Goal: Task Accomplishment & Management: Use online tool/utility

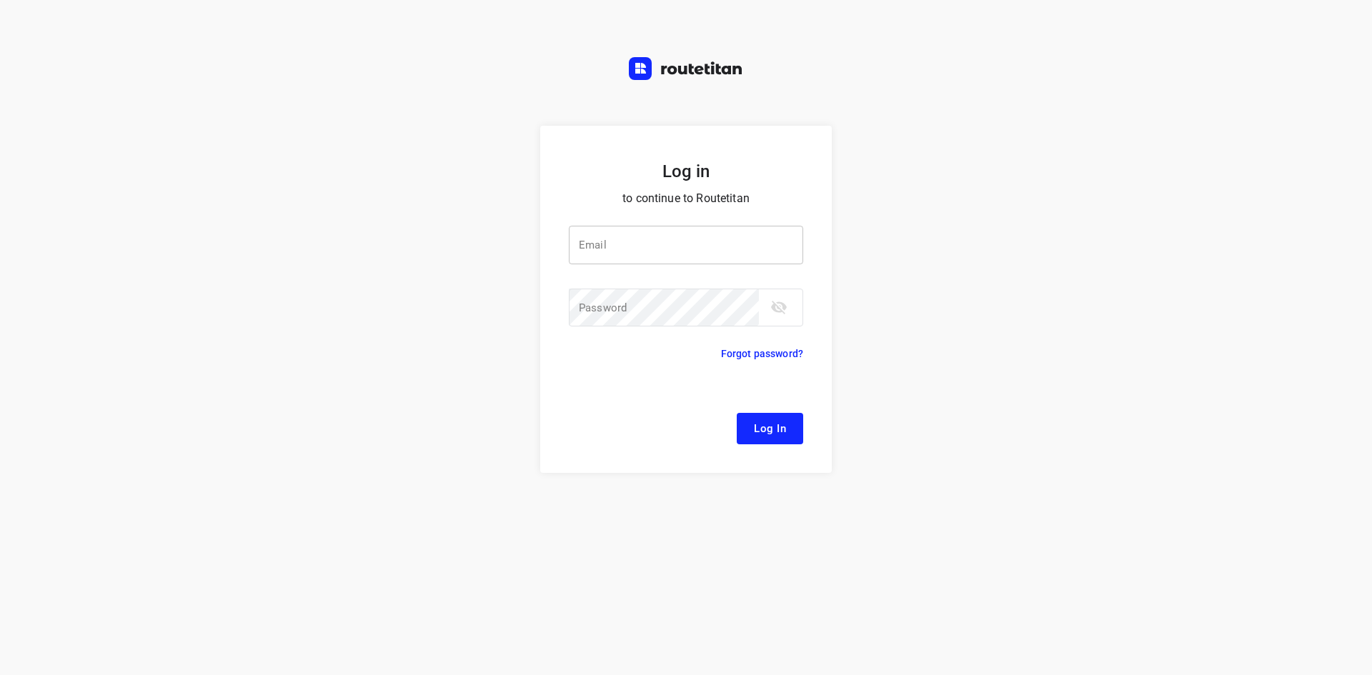
click at [737, 413] on button "Log In" at bounding box center [770, 428] width 66 height 31
type input "[EMAIL_ADDRESS][DOMAIN_NAME]"
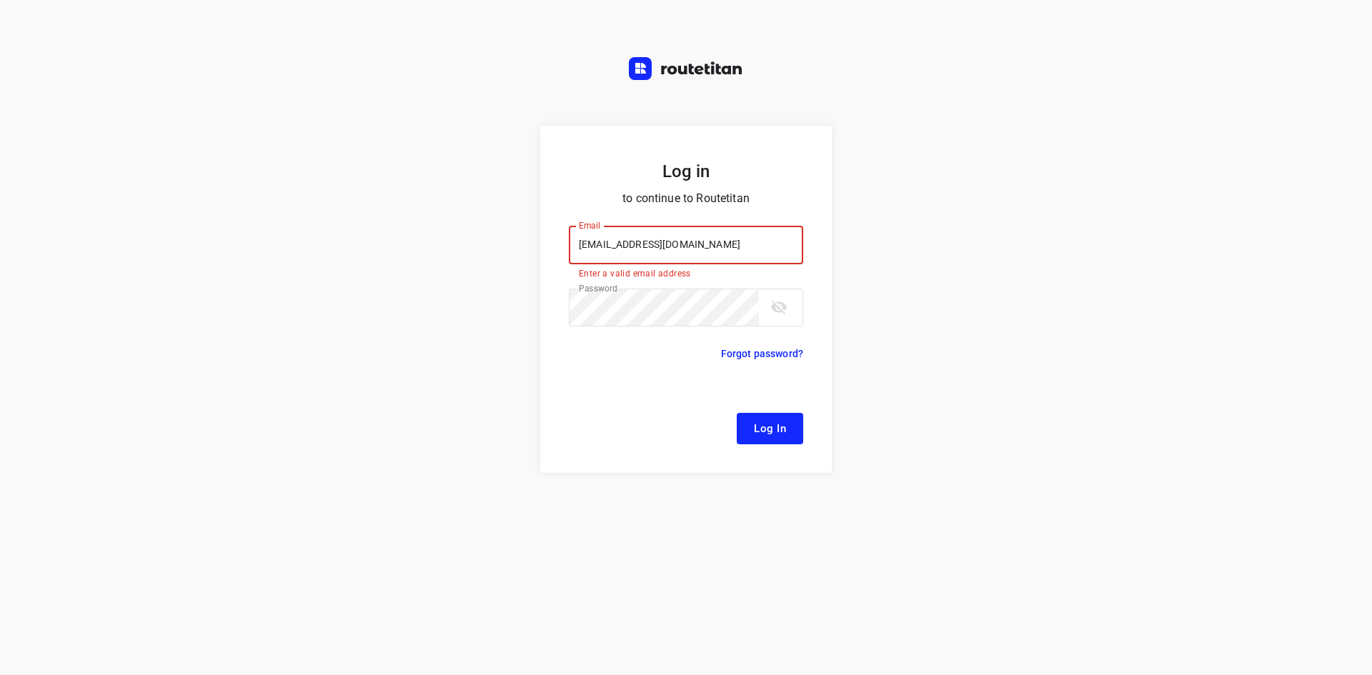
click at [768, 437] on span "Log In" at bounding box center [770, 428] width 32 height 19
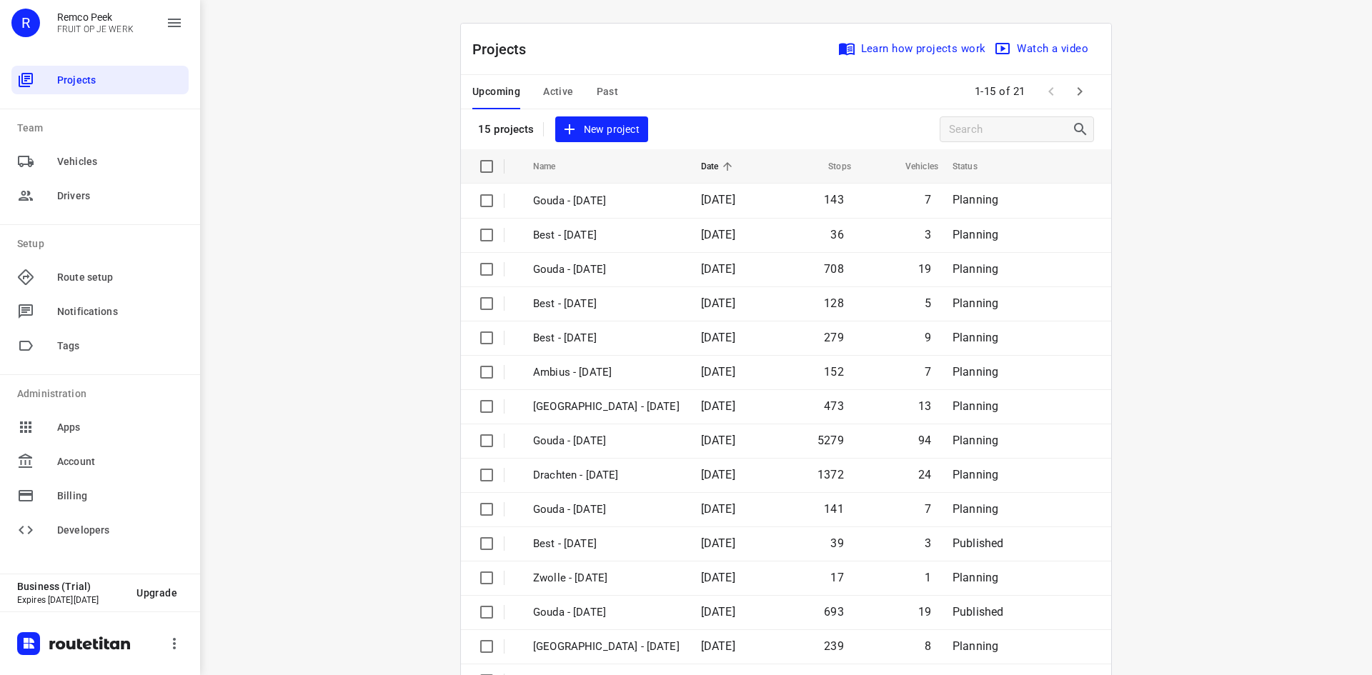
click at [569, 87] on div "Upcoming Active Past" at bounding box center [556, 92] width 169 height 34
click at [562, 93] on span "Active" at bounding box center [558, 92] width 30 height 18
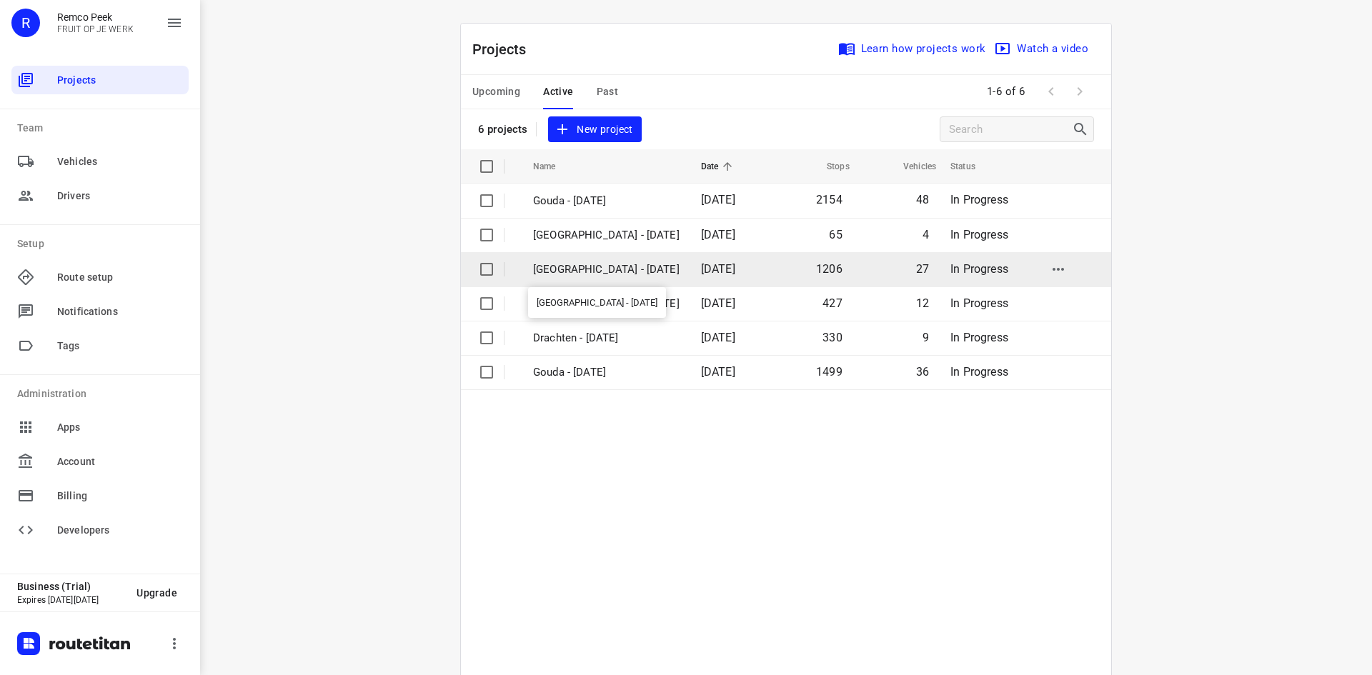
click at [584, 269] on p "[GEOGRAPHIC_DATA] - [DATE]" at bounding box center [606, 269] width 146 height 16
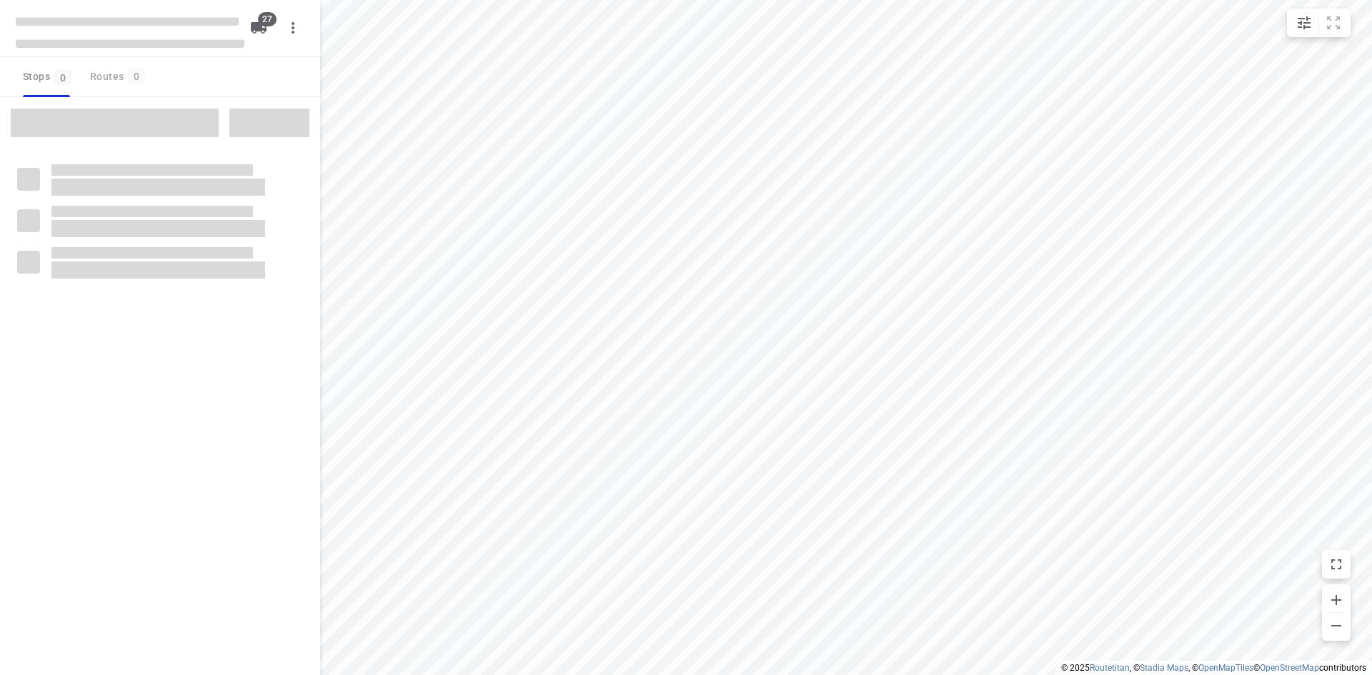
checkbox input "true"
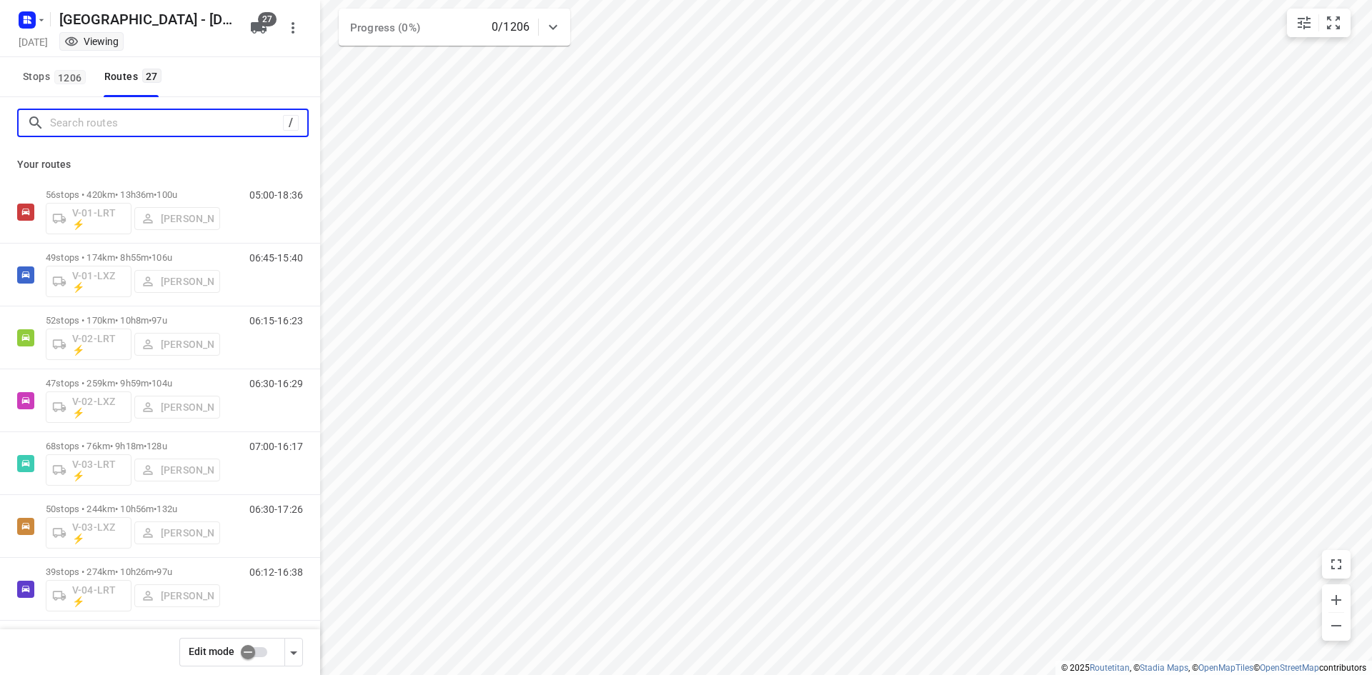
click at [64, 129] on input "Search routes" at bounding box center [166, 123] width 233 height 22
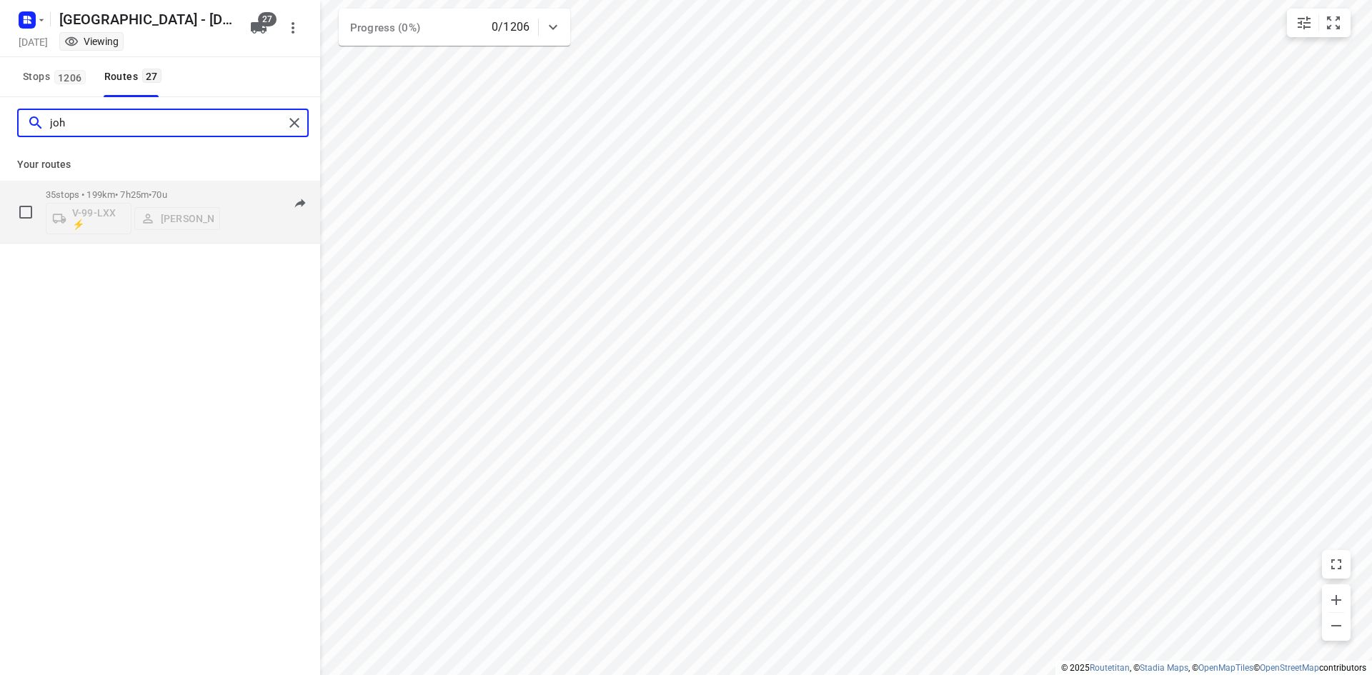
type input "joh"
click at [166, 191] on span "70u" at bounding box center [158, 194] width 15 height 11
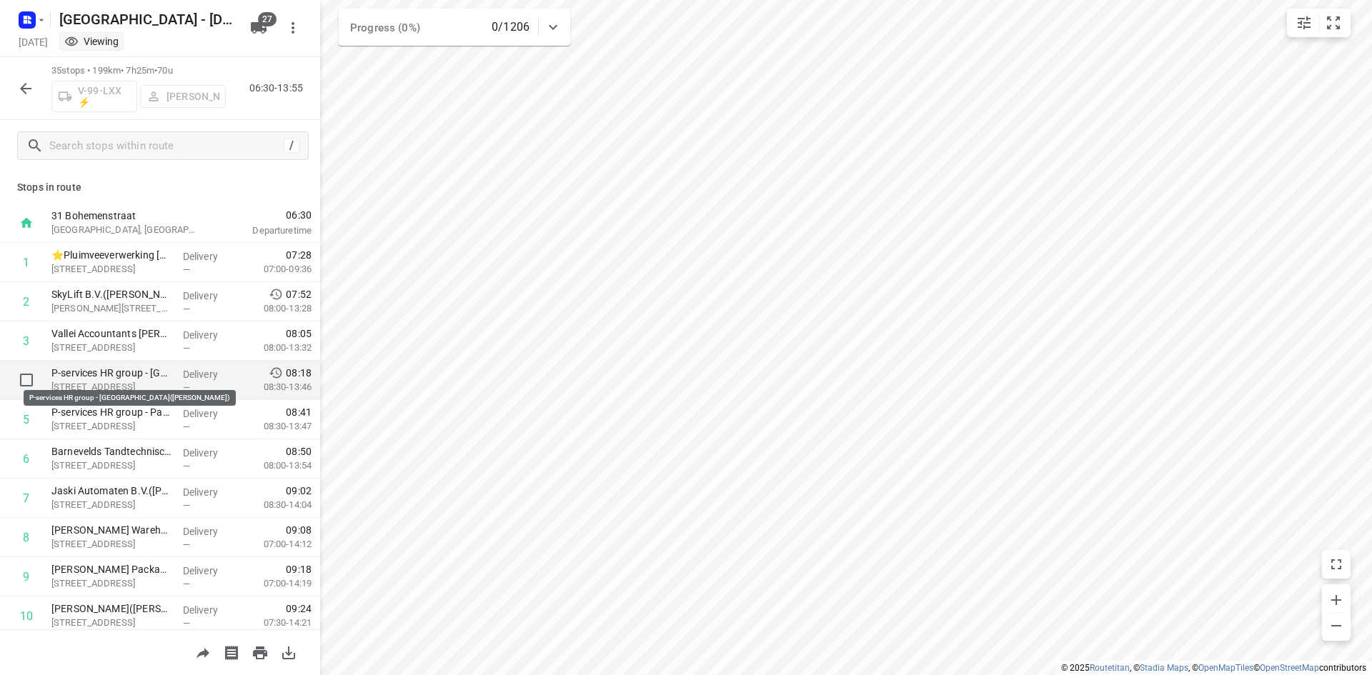
click at [159, 377] on p "P-services HR group - [GEOGRAPHIC_DATA]([PERSON_NAME])" at bounding box center [111, 373] width 120 height 14
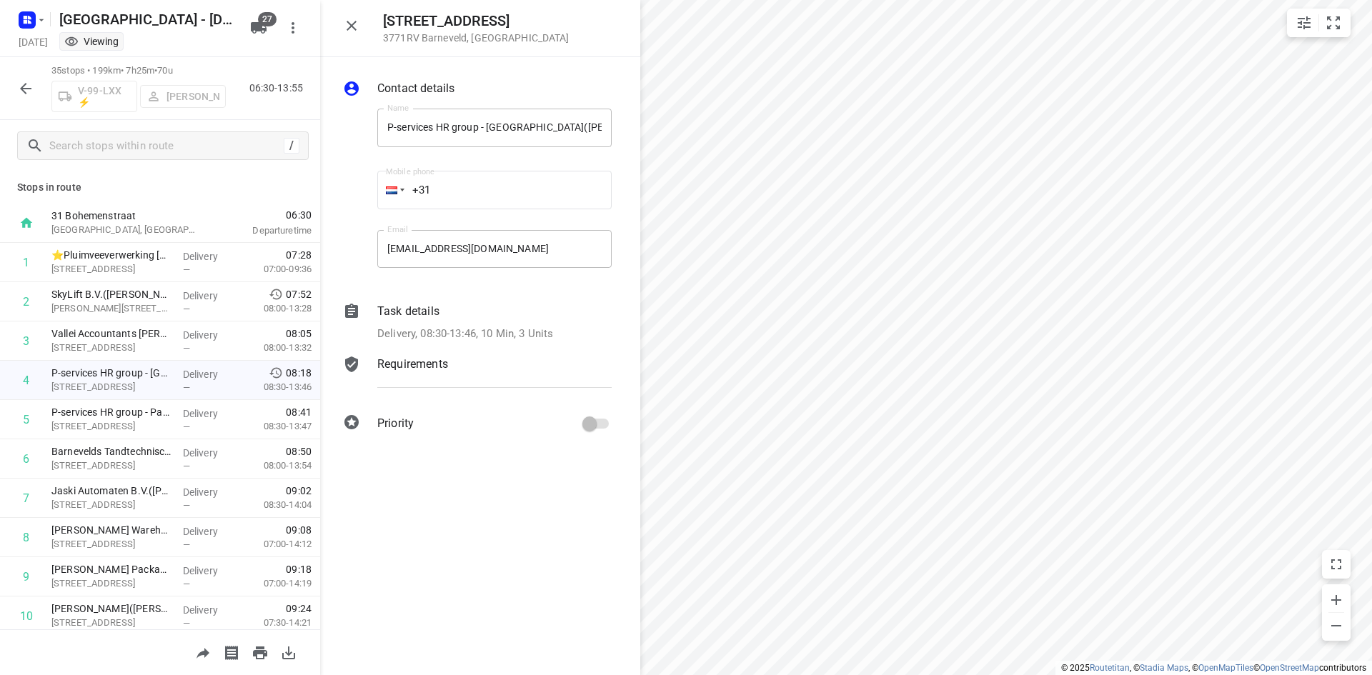
click at [347, 312] on icon at bounding box center [351, 311] width 13 height 14
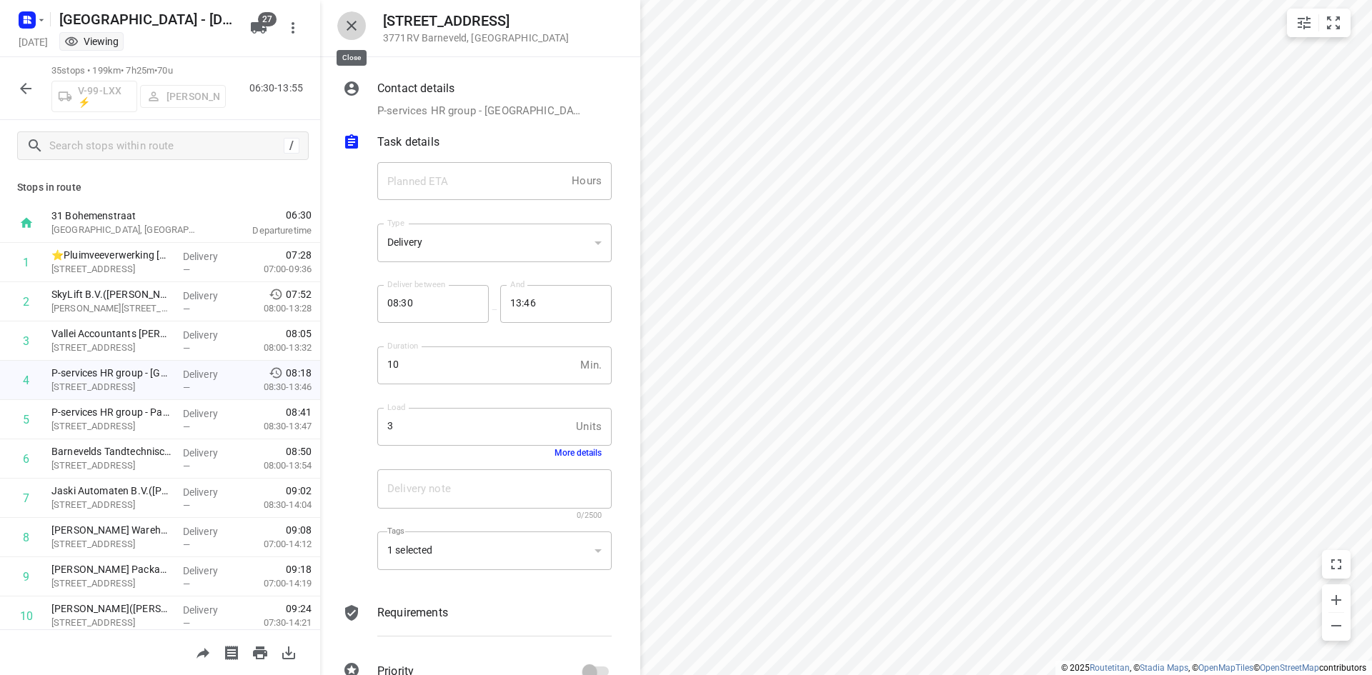
click at [357, 25] on icon "button" at bounding box center [351, 25] width 17 height 17
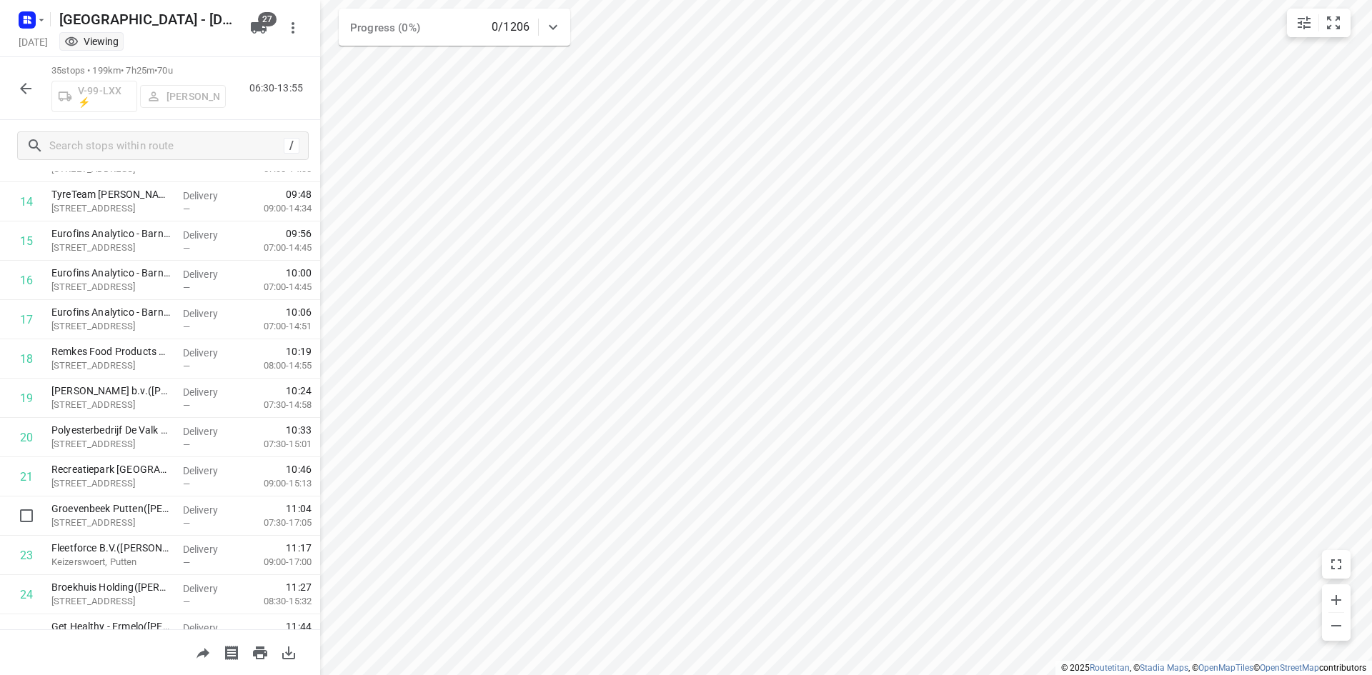
scroll to position [357, 0]
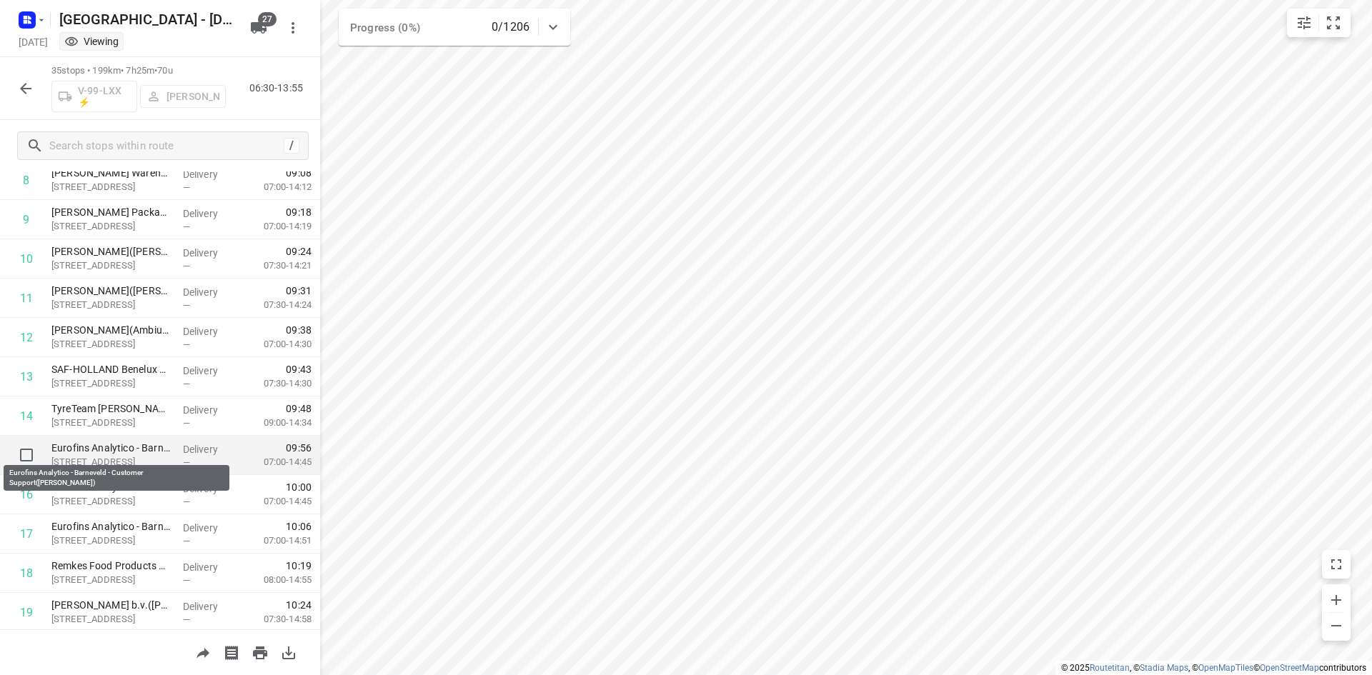
click at [118, 452] on p "Eurofins Analytico - Barneveld - Customer Support([PERSON_NAME])" at bounding box center [111, 448] width 120 height 14
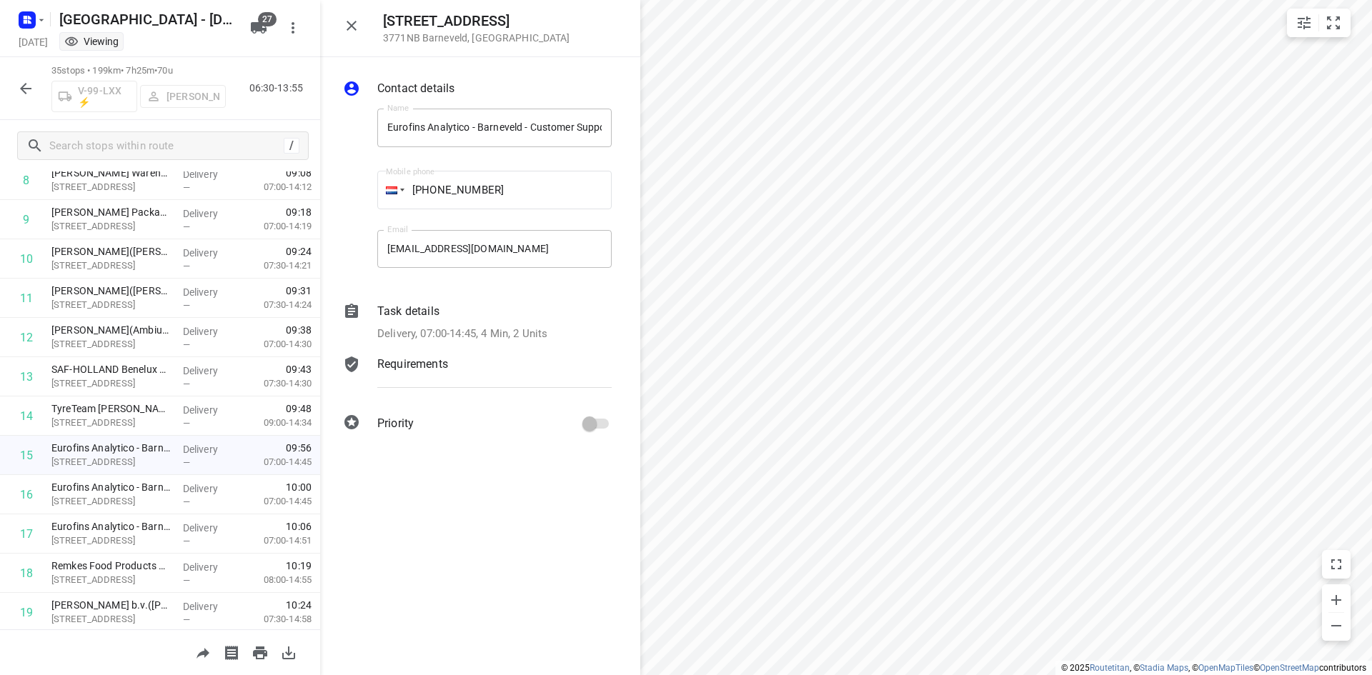
click at [355, 311] on icon at bounding box center [351, 311] width 13 height 14
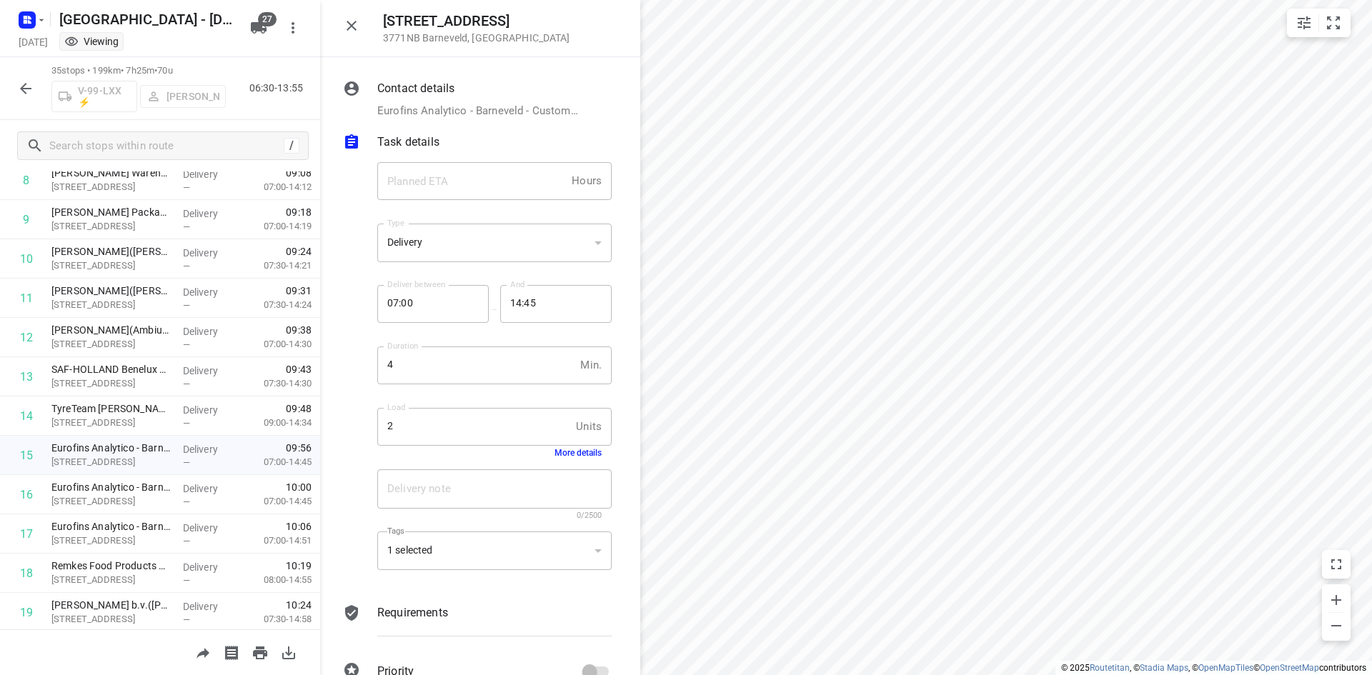
click at [567, 450] on button "More details" at bounding box center [577, 453] width 47 height 10
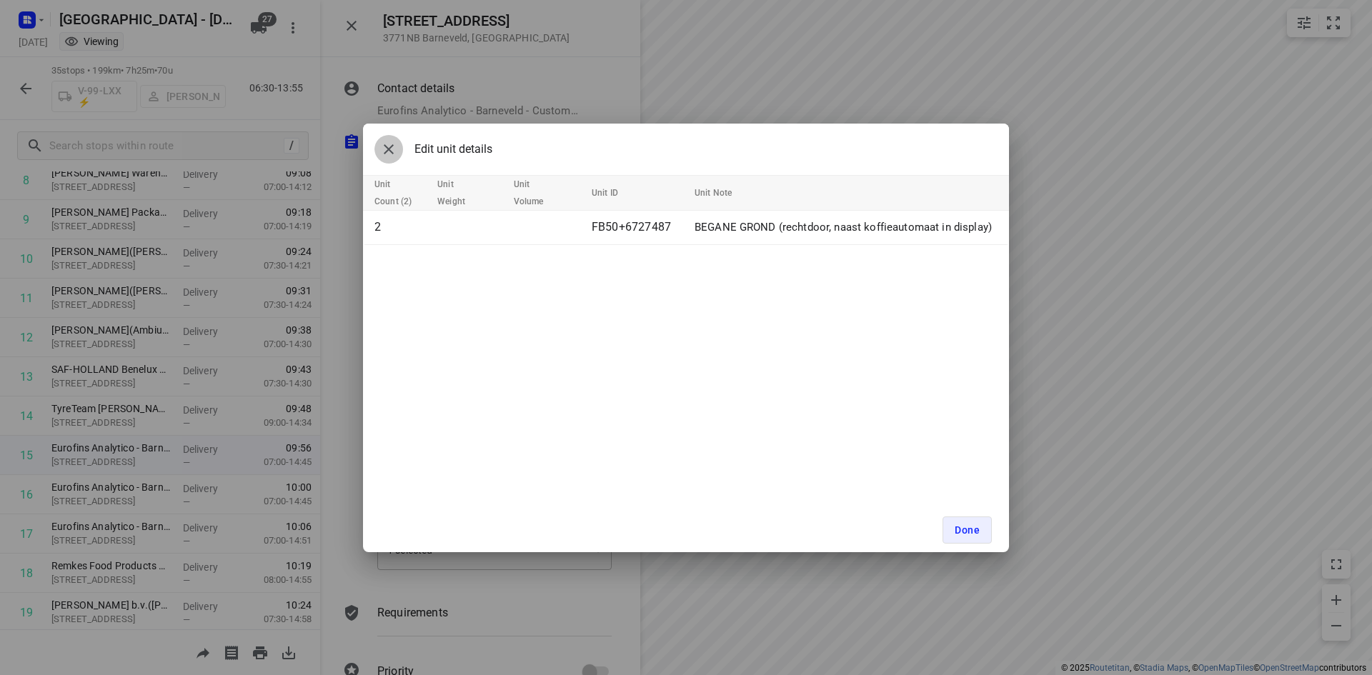
click at [384, 141] on icon "button" at bounding box center [388, 149] width 17 height 17
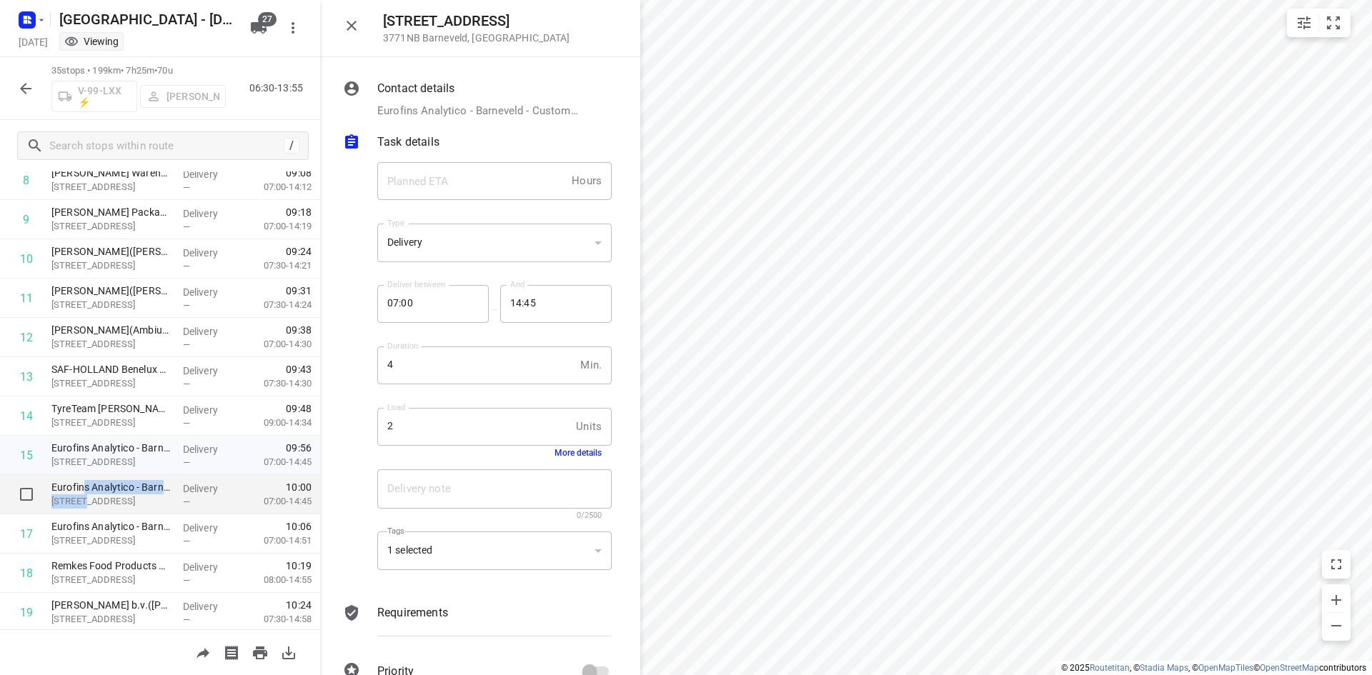
click at [84, 494] on div "Eurofins Analytico - Barneveld - Hoofdingang([PERSON_NAME]) [STREET_ADDRESS]" at bounding box center [111, 494] width 131 height 39
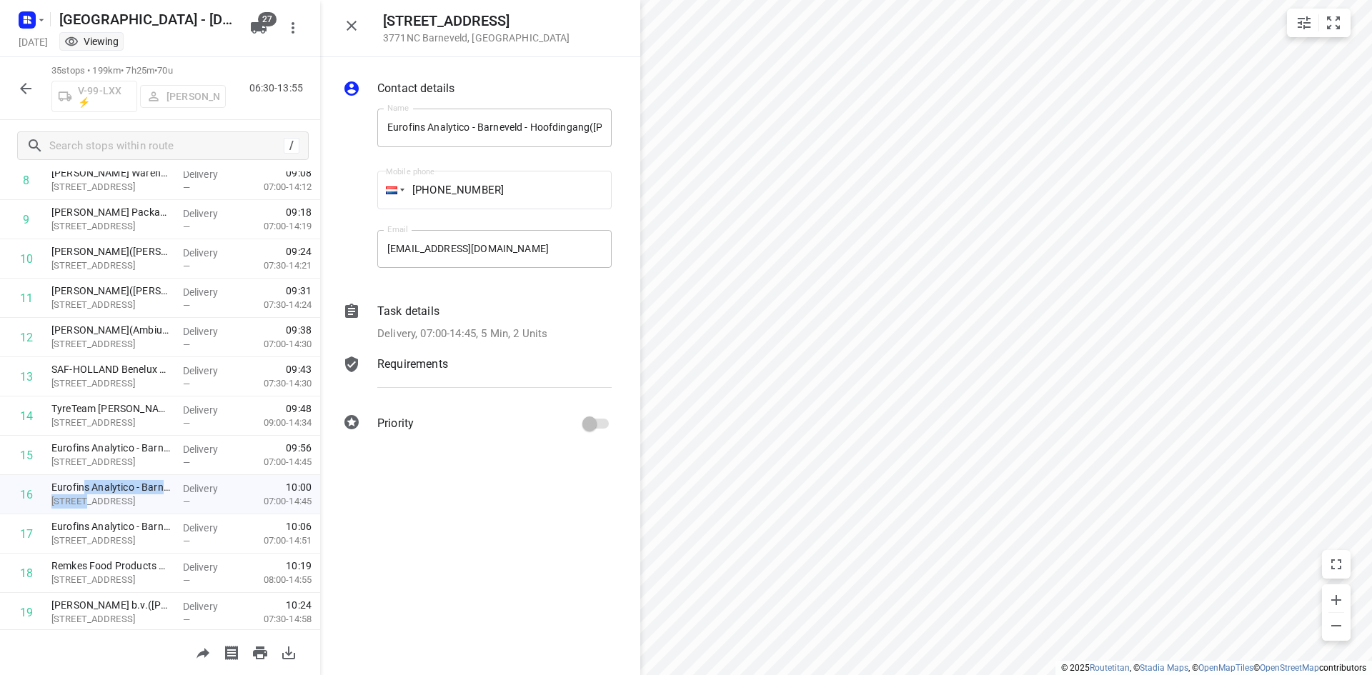
click at [352, 304] on icon at bounding box center [351, 311] width 13 height 14
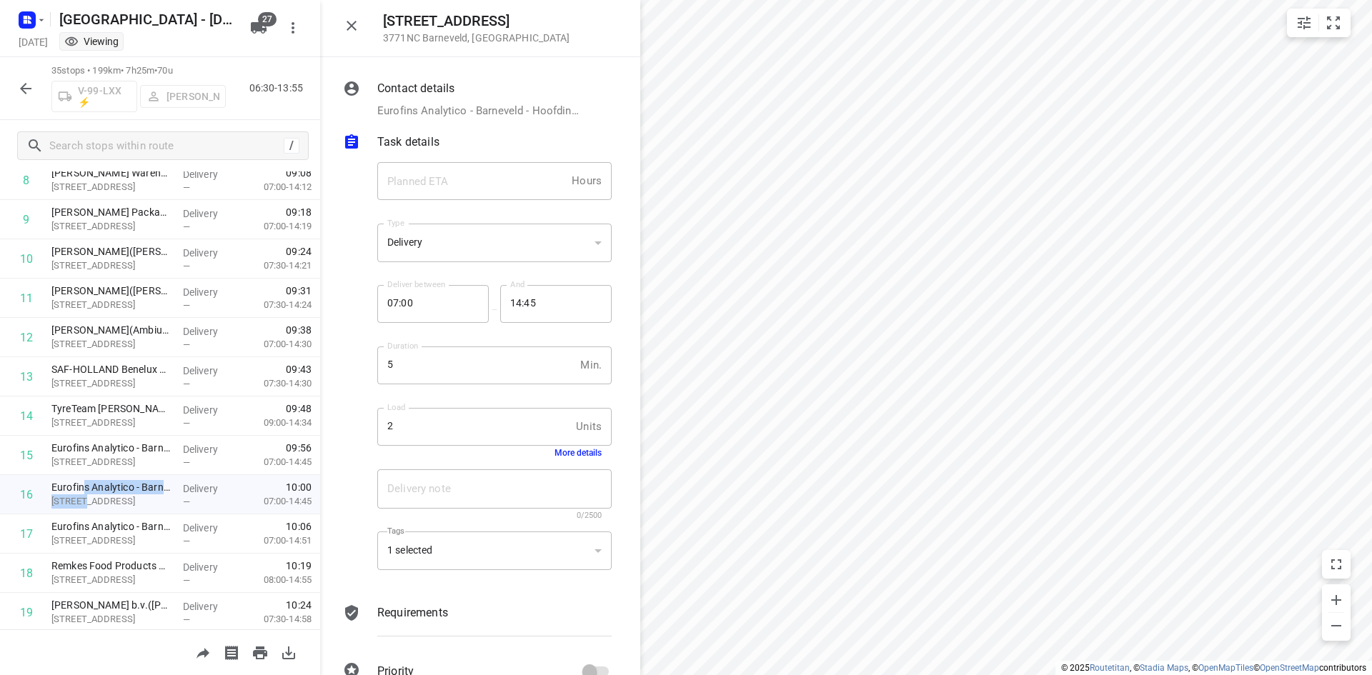
click at [571, 456] on button "More details" at bounding box center [577, 453] width 47 height 10
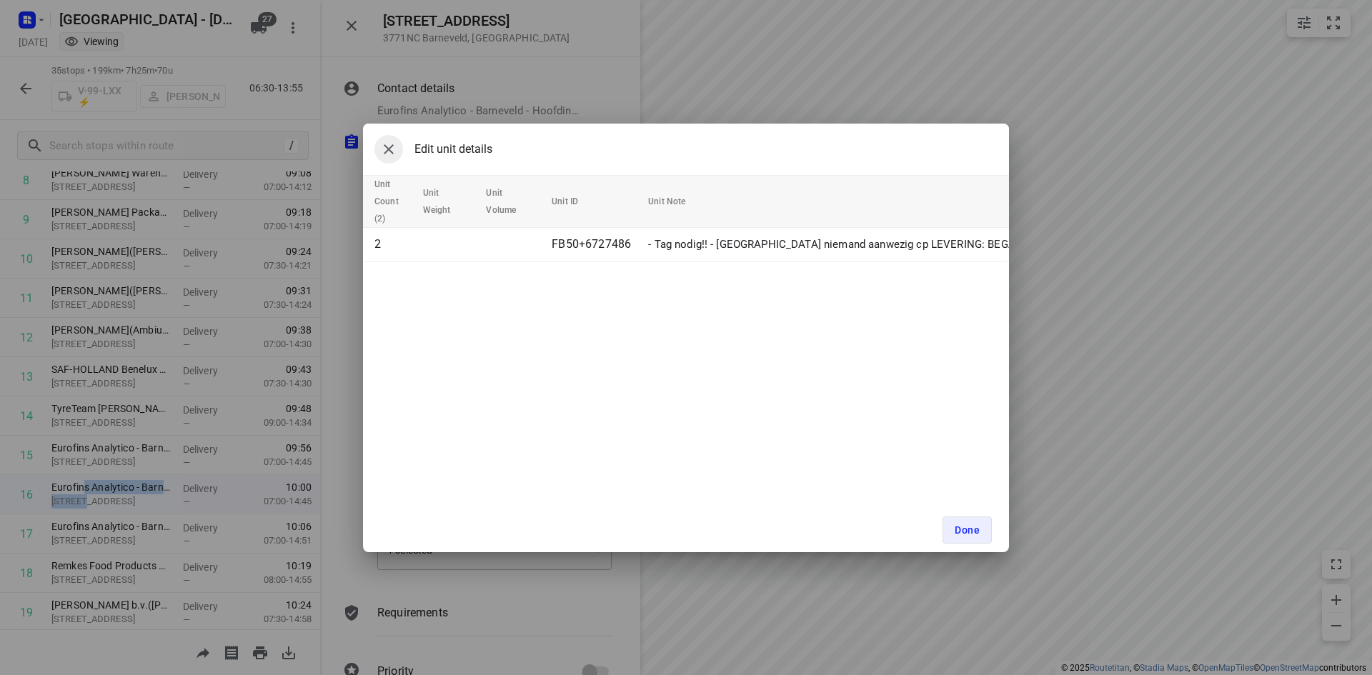
click at [388, 149] on icon "button" at bounding box center [389, 149] width 10 height 10
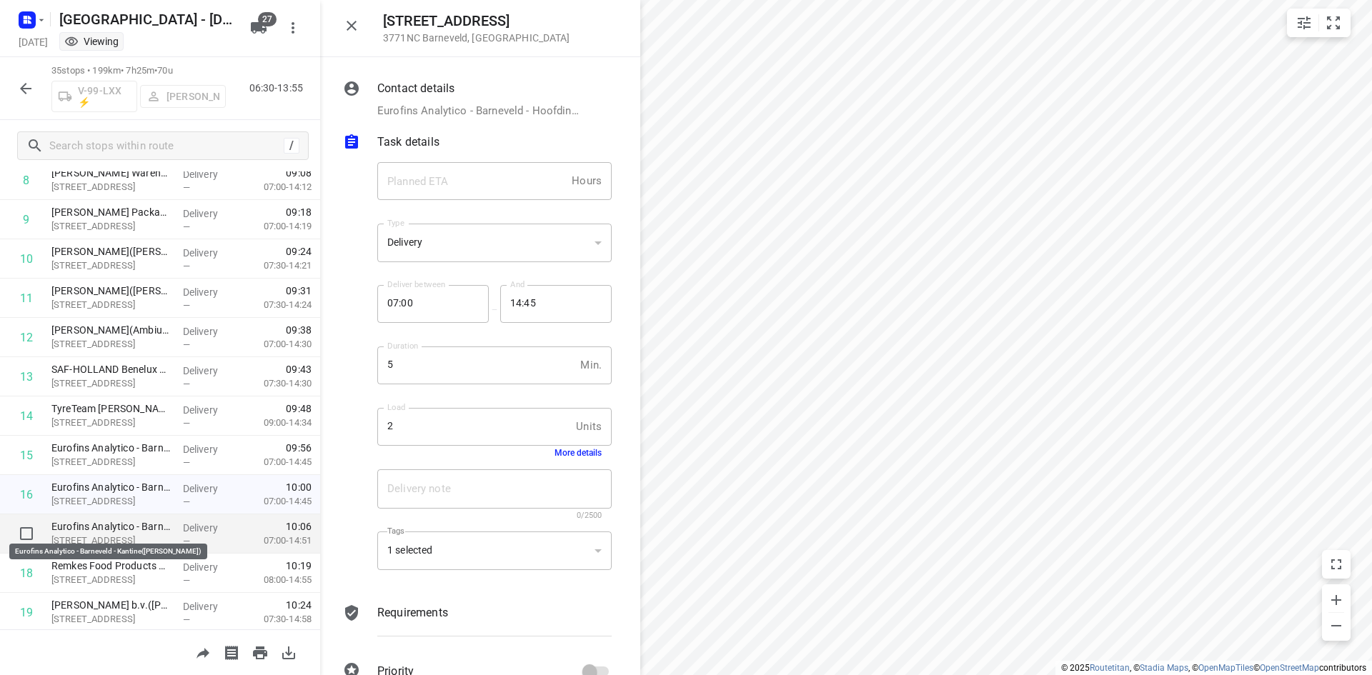
click at [89, 522] on p "Eurofins Analytico - Barneveld - Kantine([PERSON_NAME])" at bounding box center [111, 526] width 120 height 14
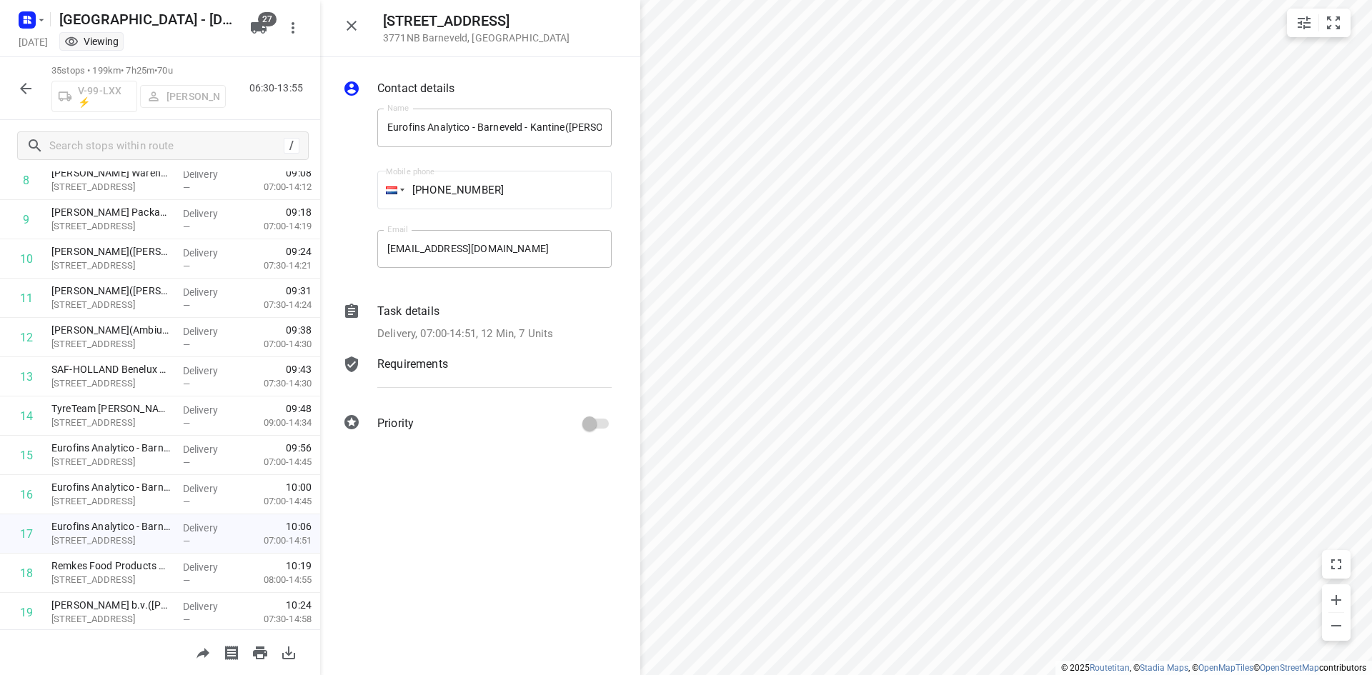
click at [352, 316] on icon at bounding box center [351, 311] width 13 height 14
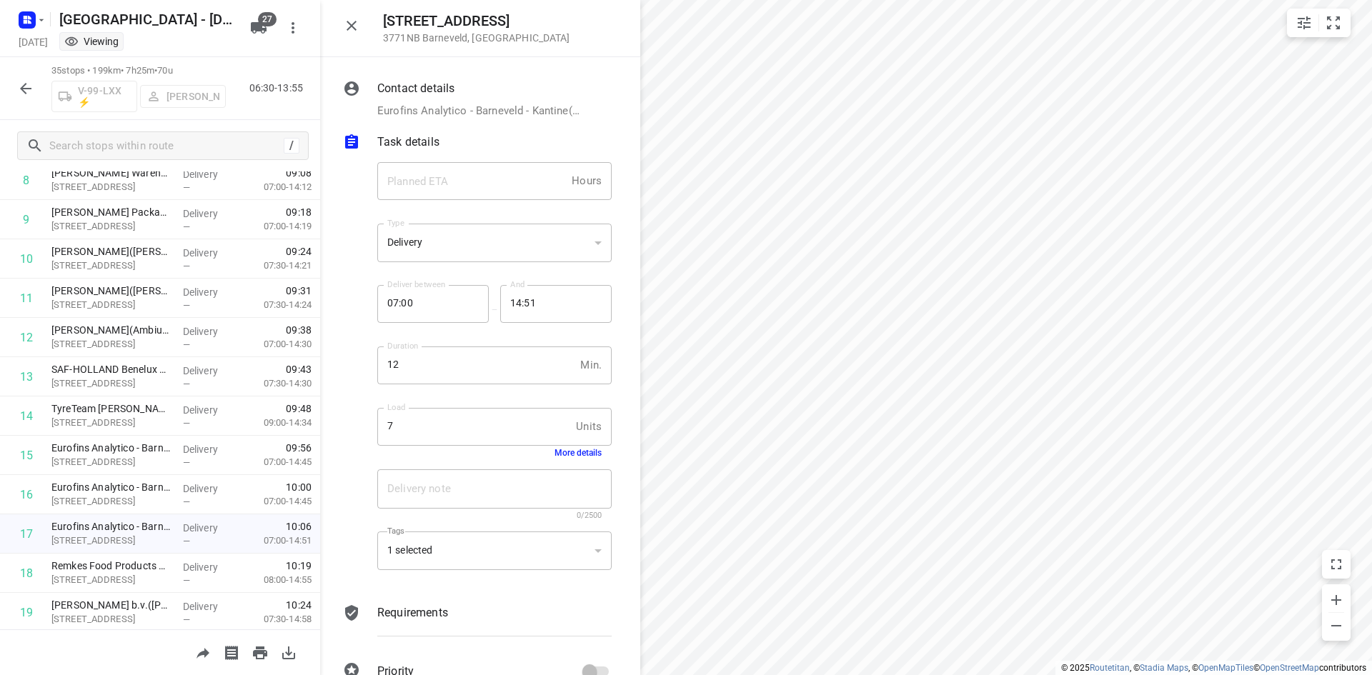
click at [565, 449] on button "More details" at bounding box center [577, 453] width 47 height 10
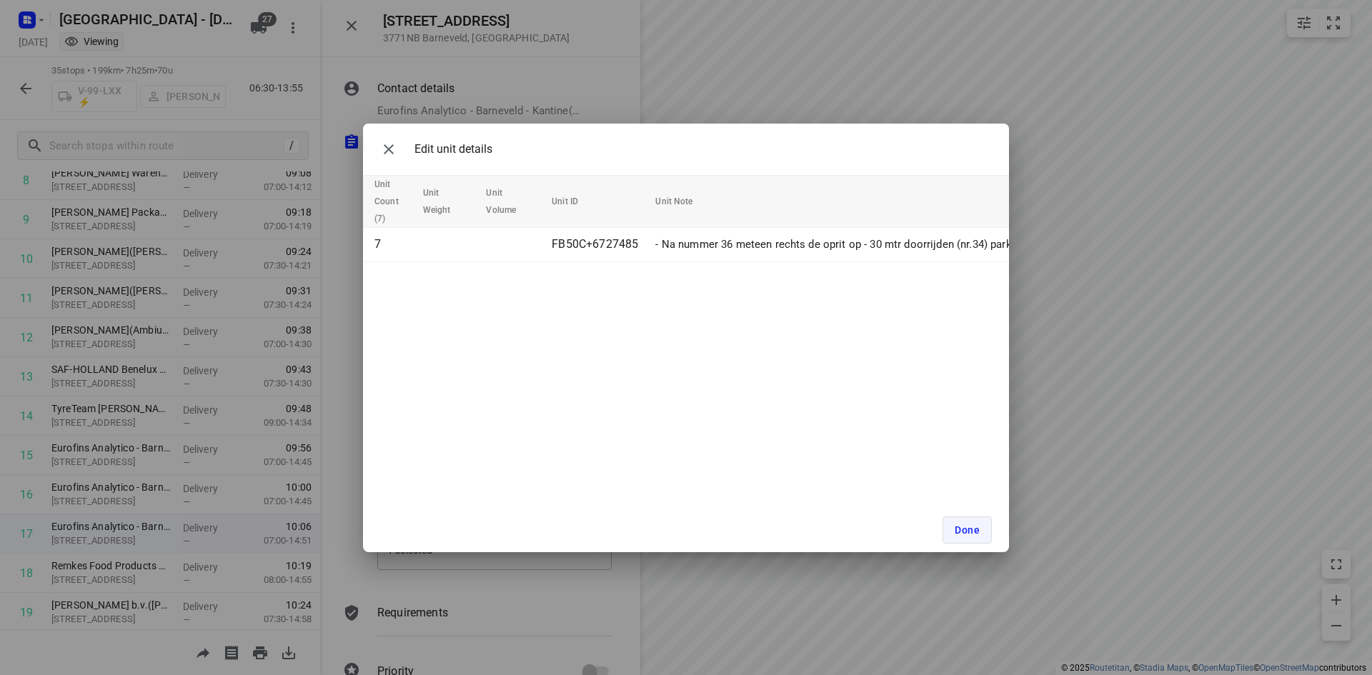
click at [980, 525] on button "Done" at bounding box center [966, 530] width 49 height 27
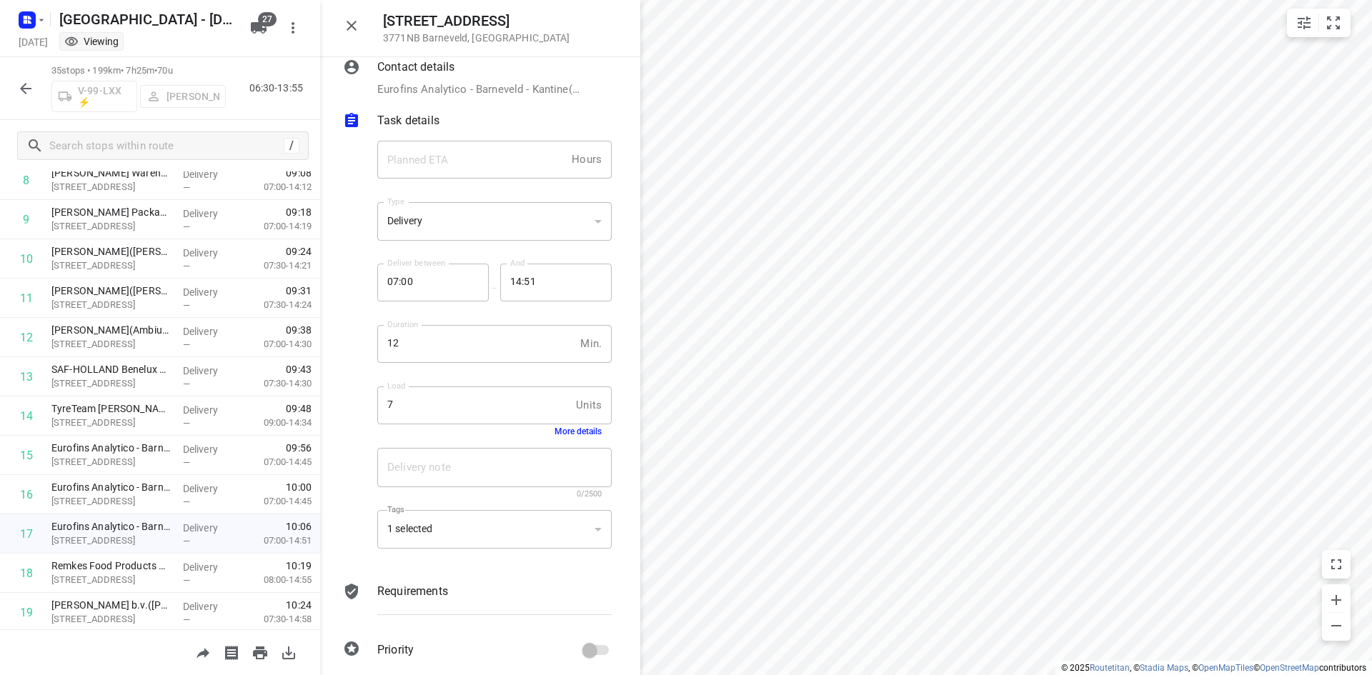
scroll to position [33, 0]
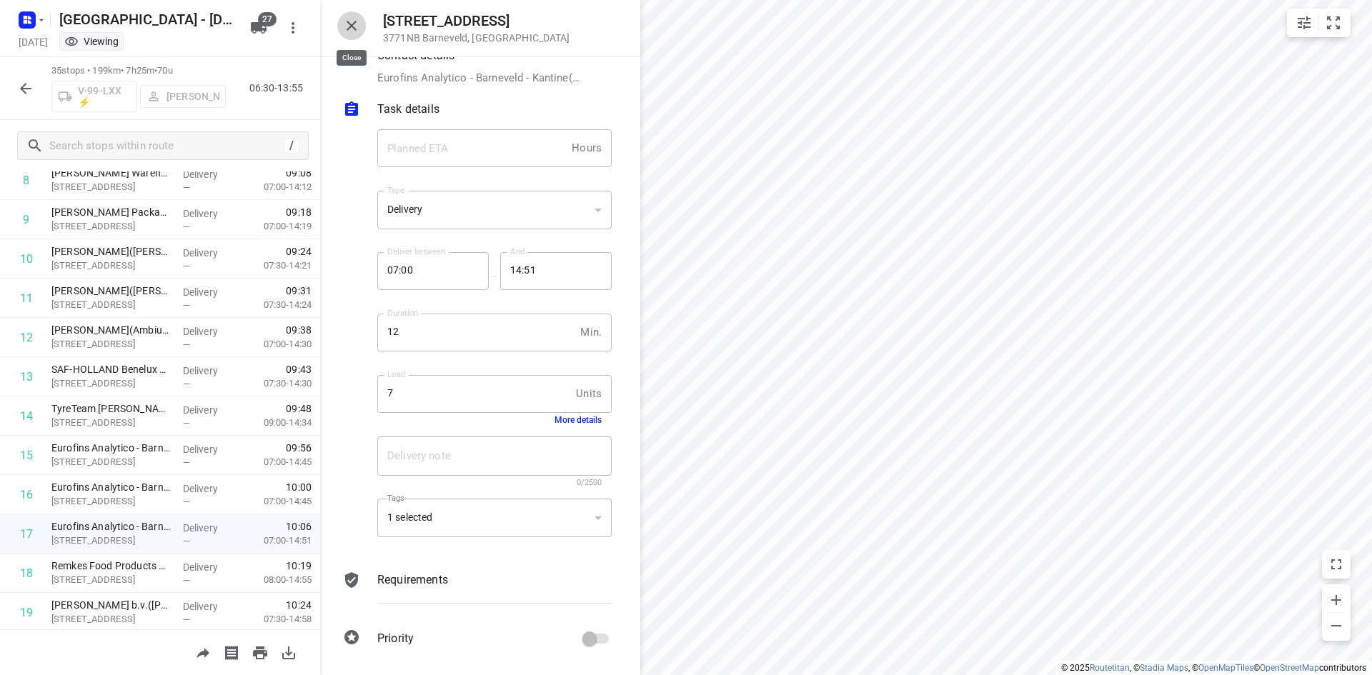
click at [350, 30] on icon "button" at bounding box center [351, 25] width 17 height 17
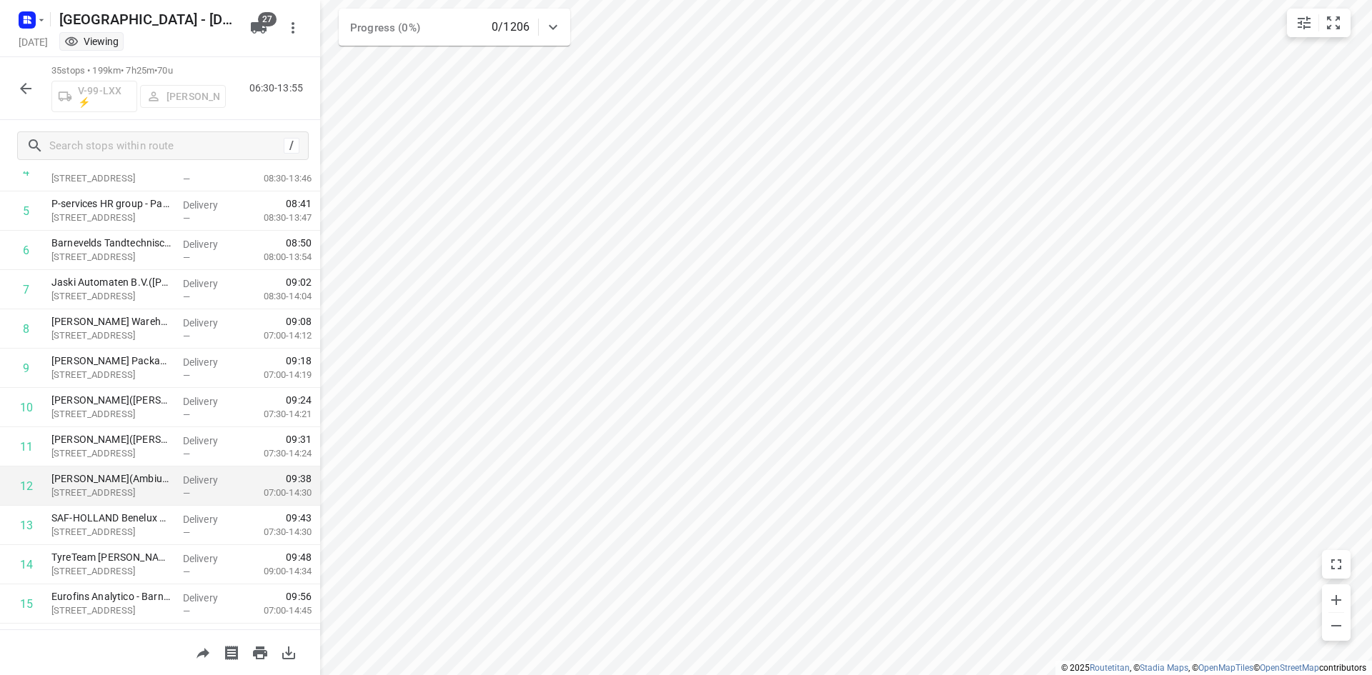
scroll to position [0, 0]
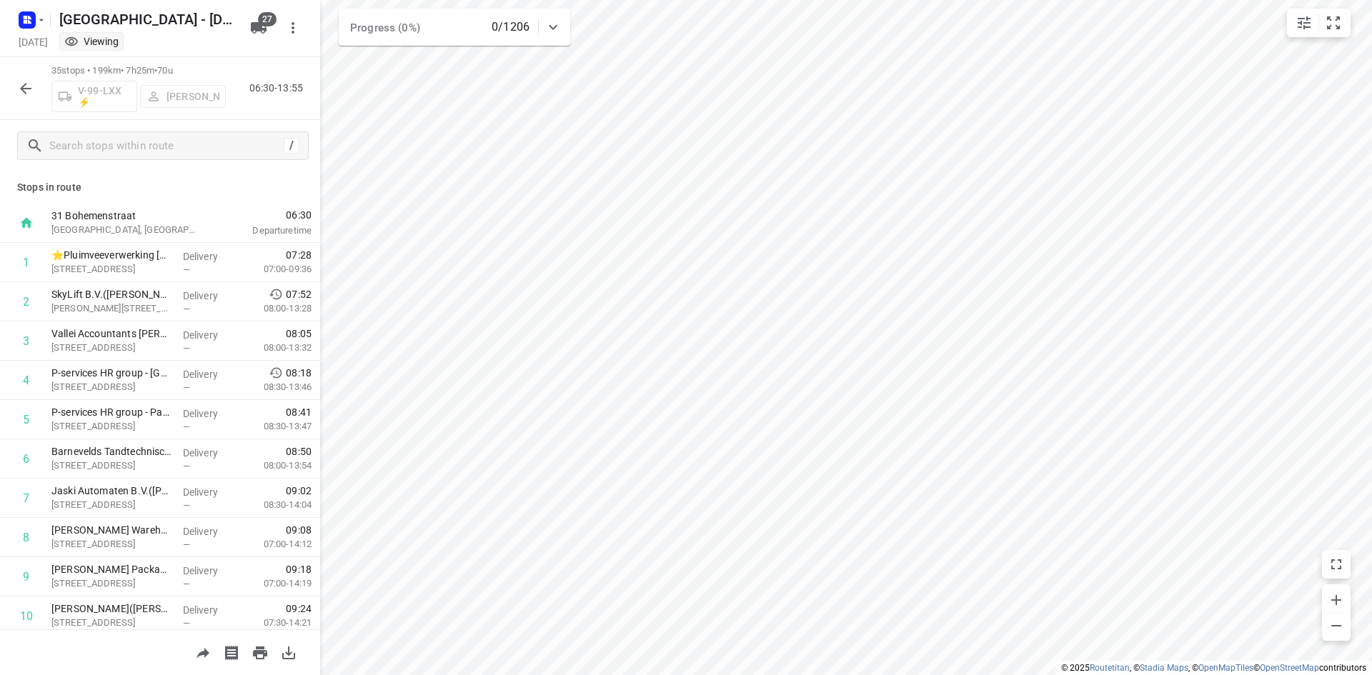
click at [19, 83] on icon "button" at bounding box center [25, 88] width 17 height 17
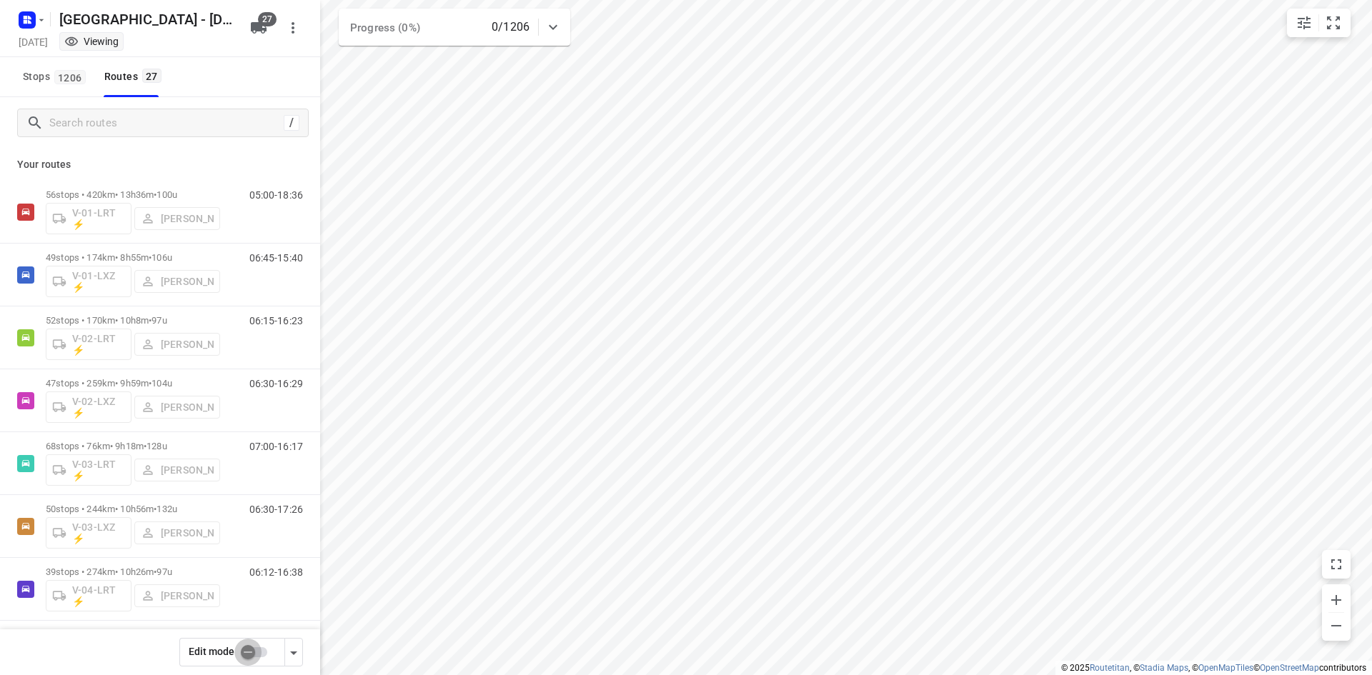
click at [261, 644] on input "checkbox" at bounding box center [247, 652] width 81 height 27
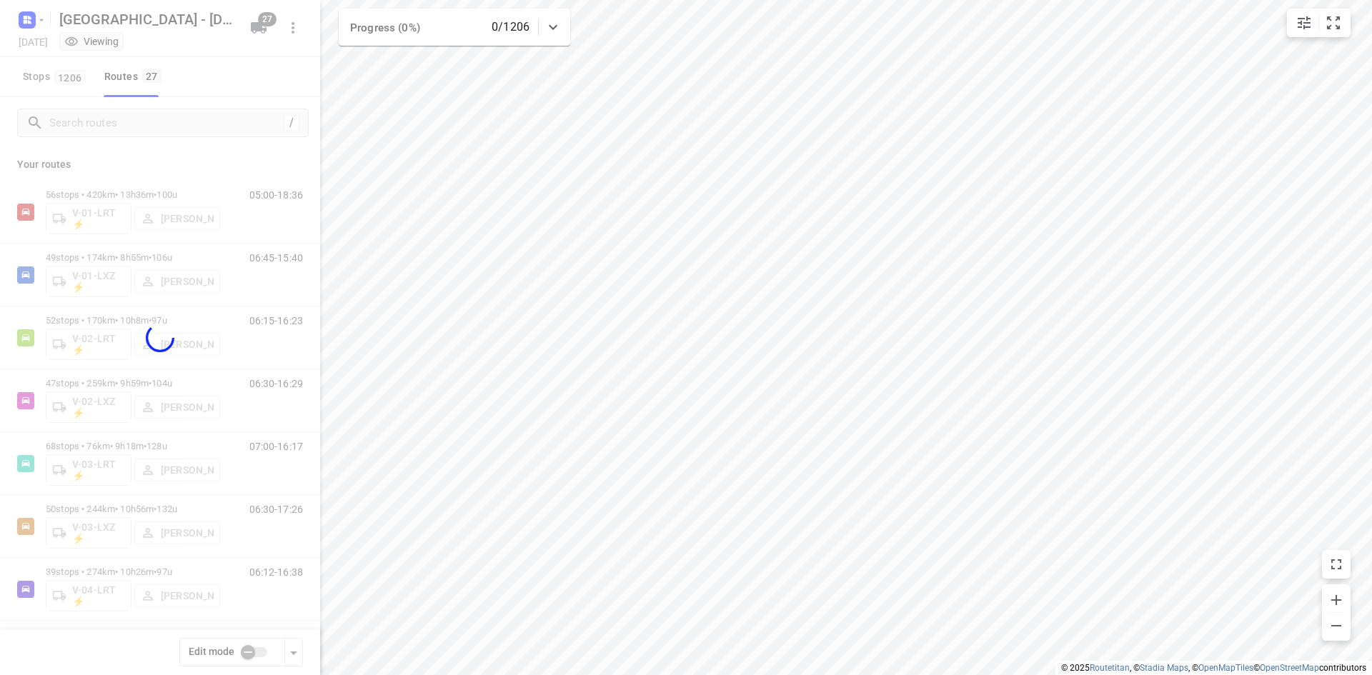
checkbox input "true"
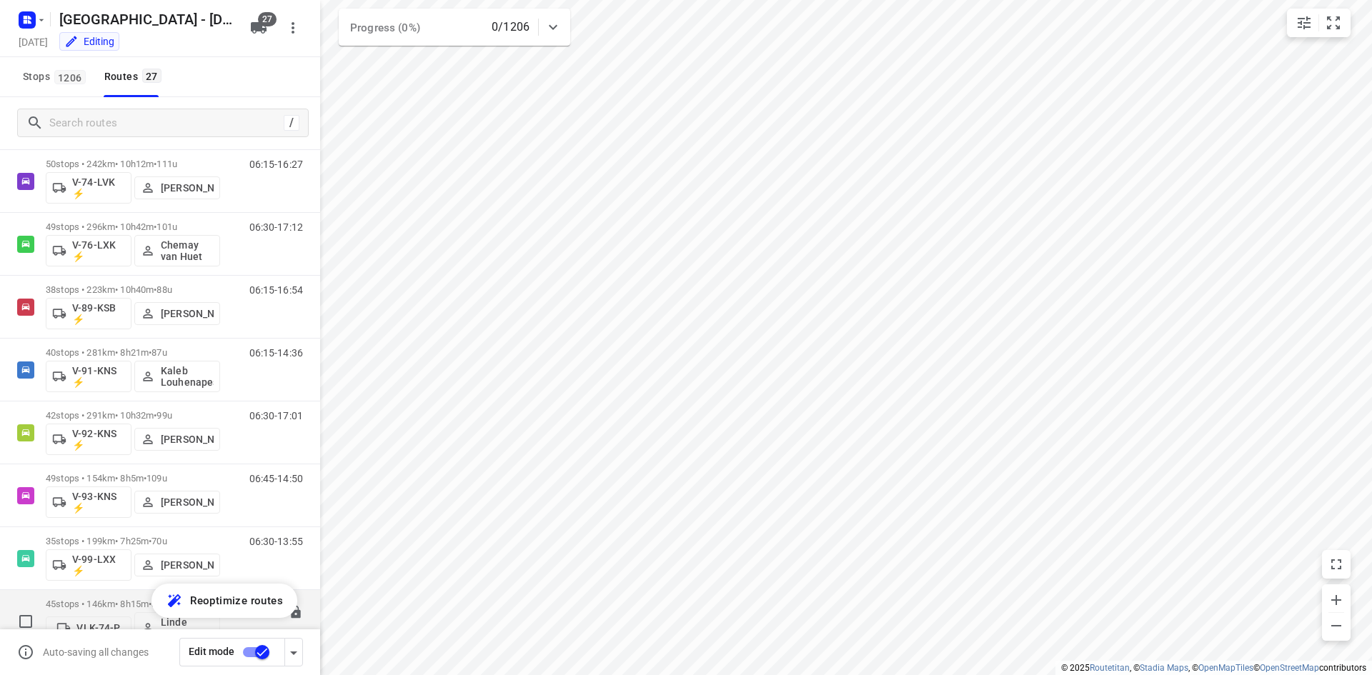
scroll to position [1263, 0]
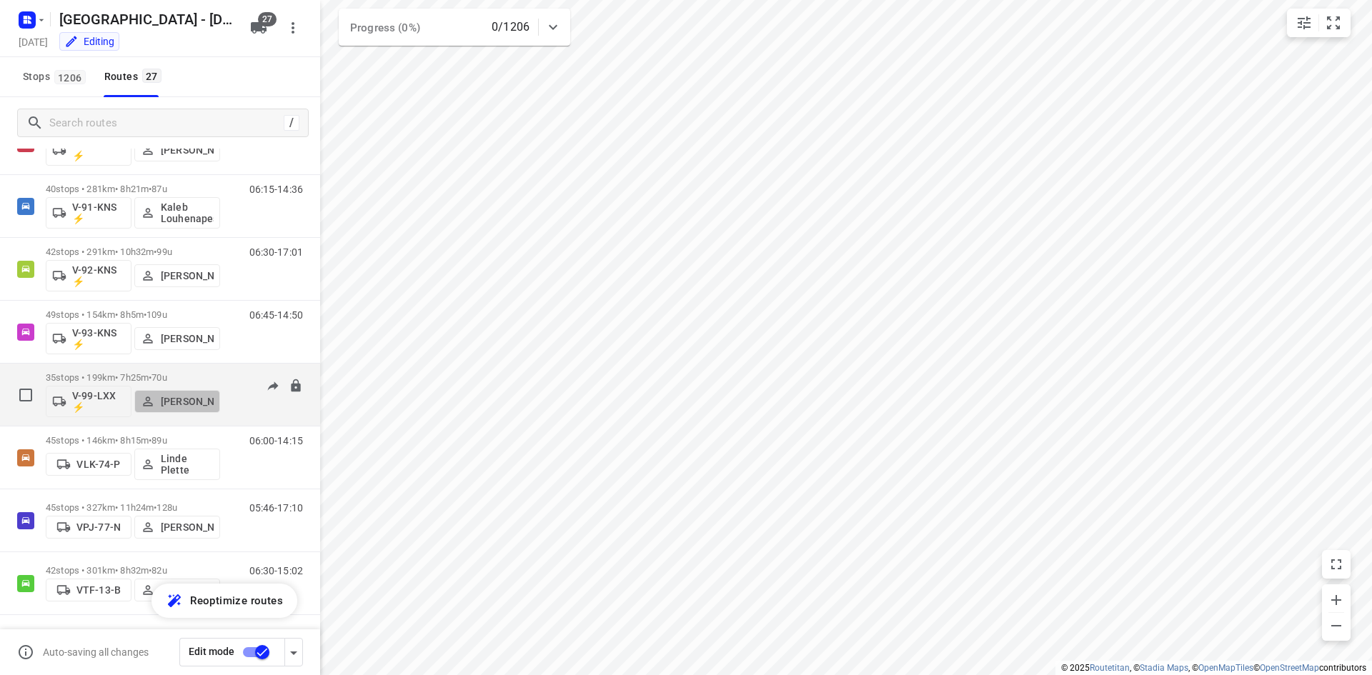
click at [179, 396] on p "[PERSON_NAME]" at bounding box center [187, 401] width 53 height 11
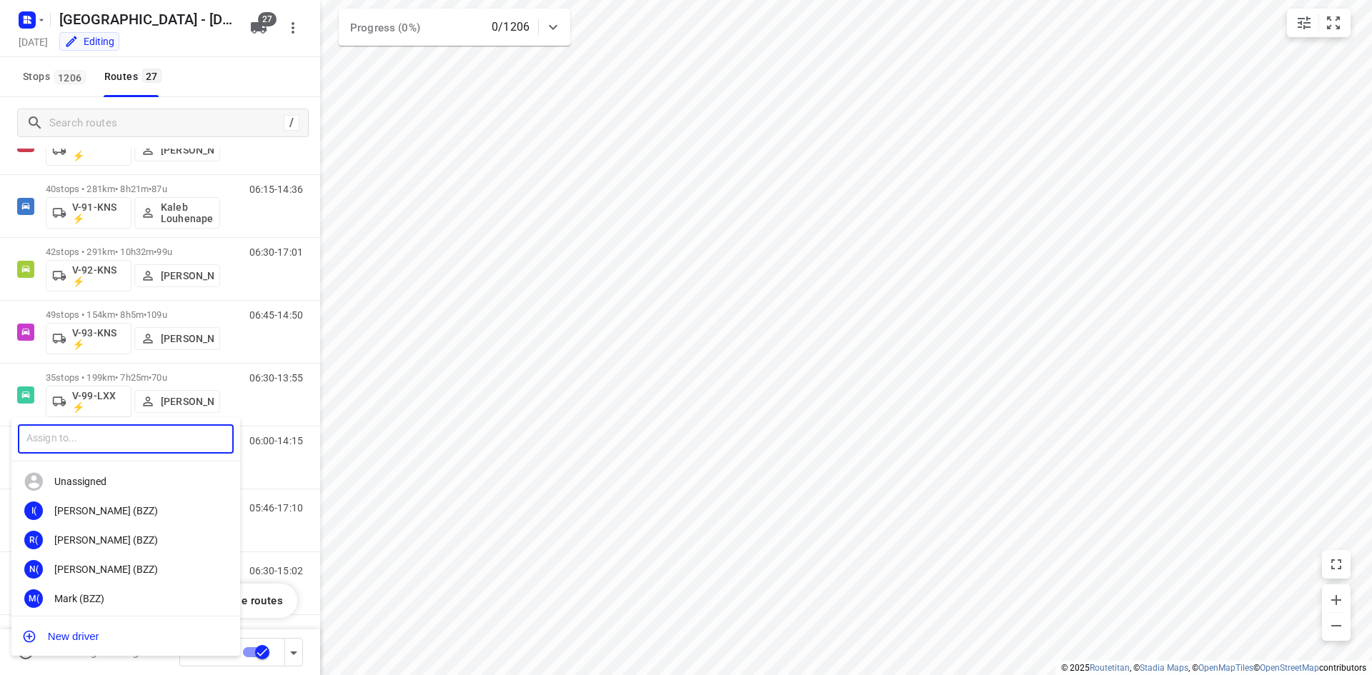
click at [55, 432] on input "text" at bounding box center [126, 438] width 216 height 29
type input "wes"
click at [92, 569] on div "[PERSON_NAME]" at bounding box center [129, 569] width 150 height 11
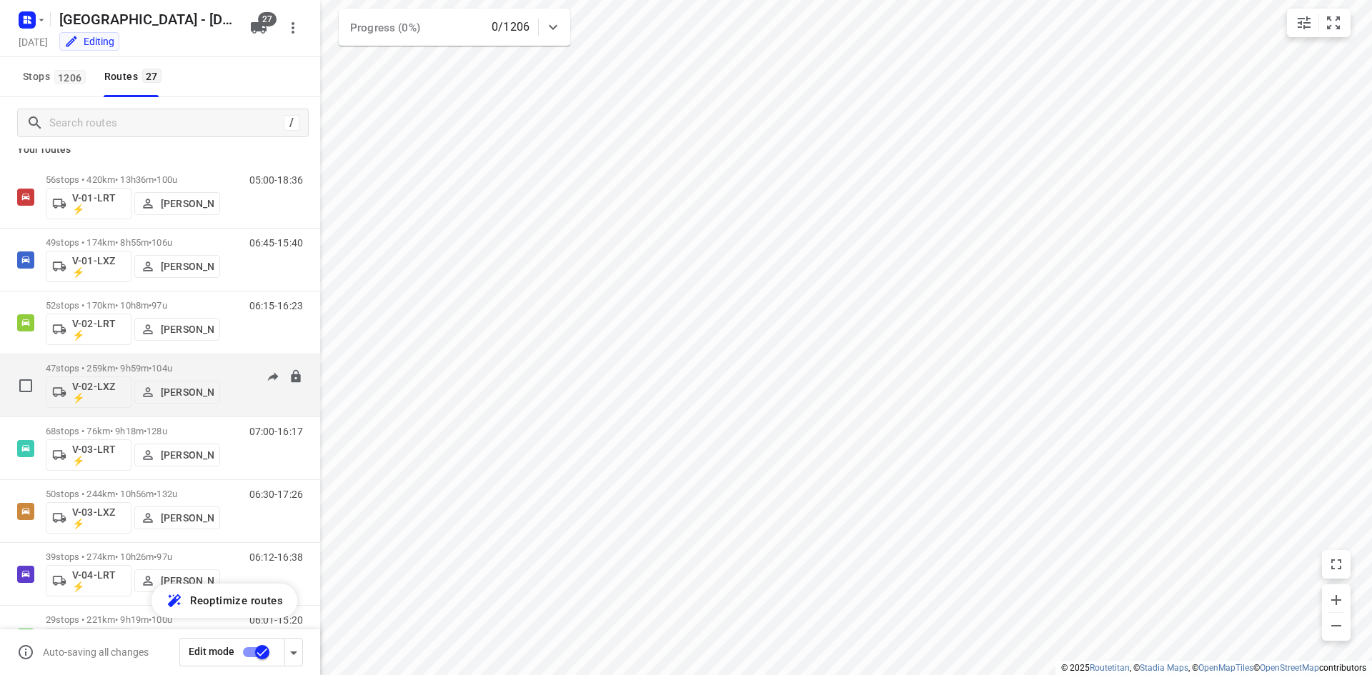
scroll to position [0, 0]
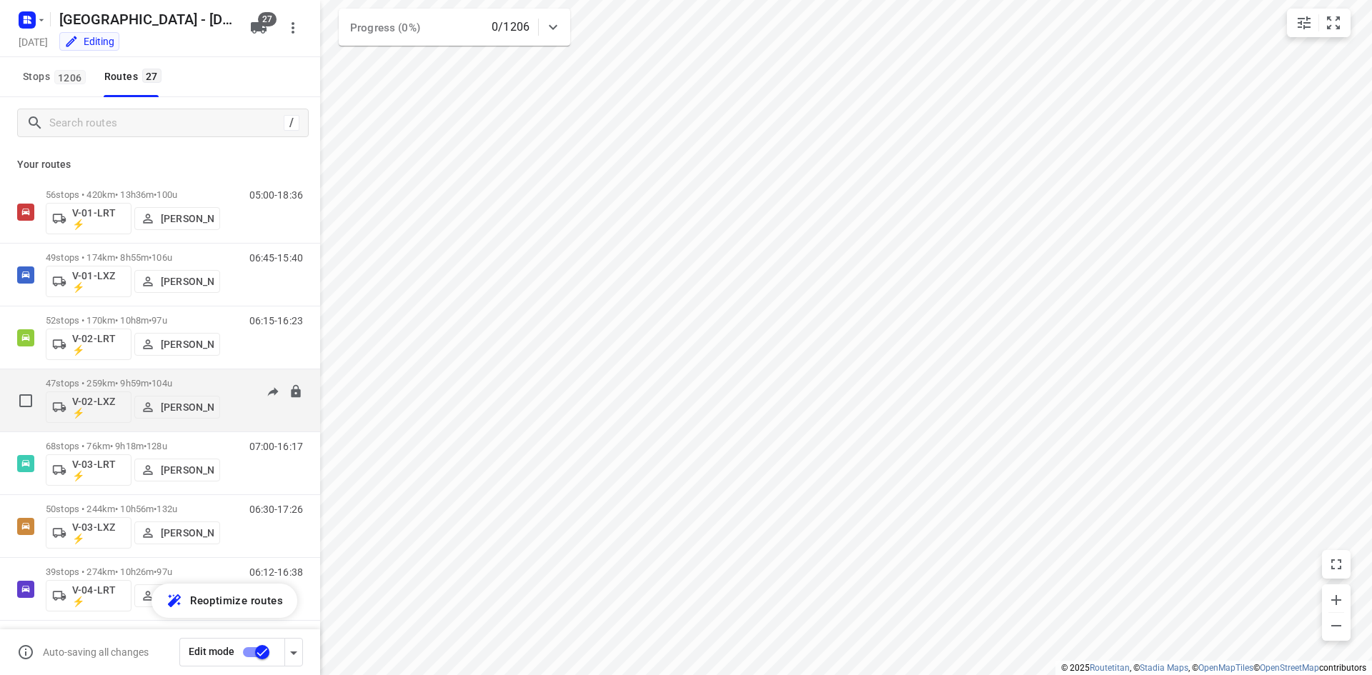
click at [234, 392] on div "06:30-16:29" at bounding box center [266, 404] width 71 height 52
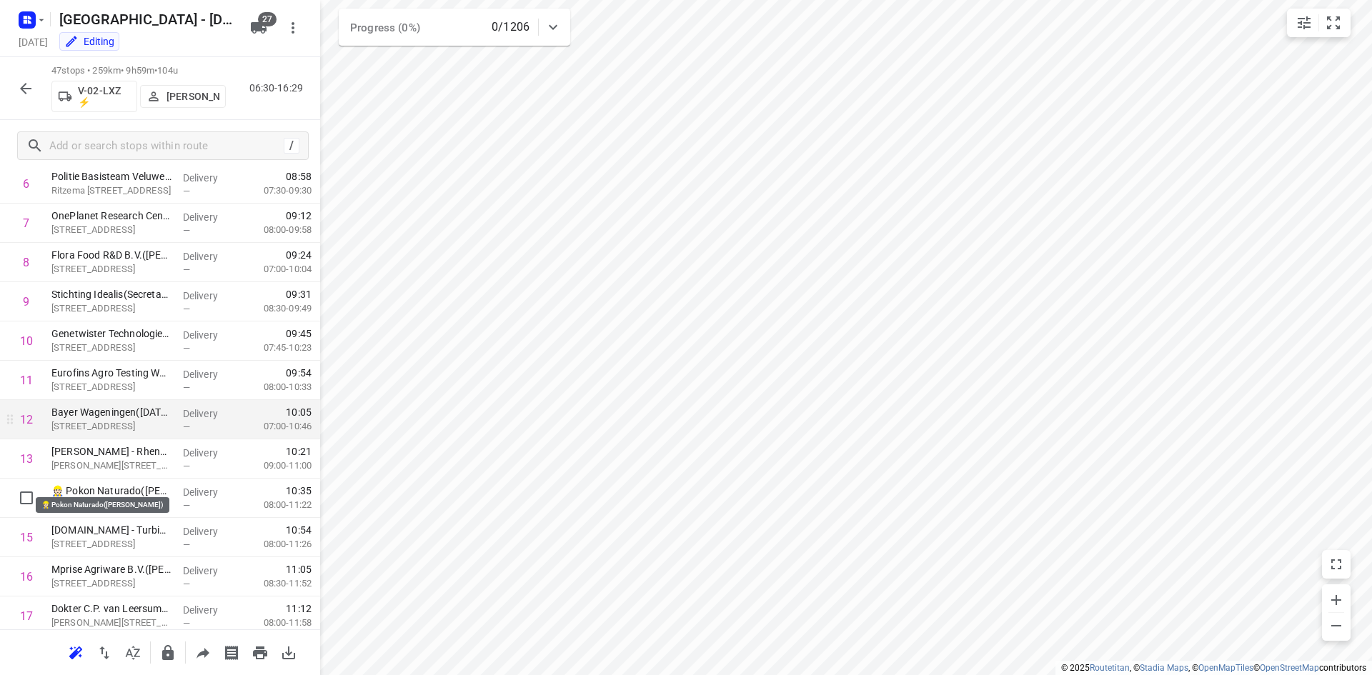
scroll to position [286, 0]
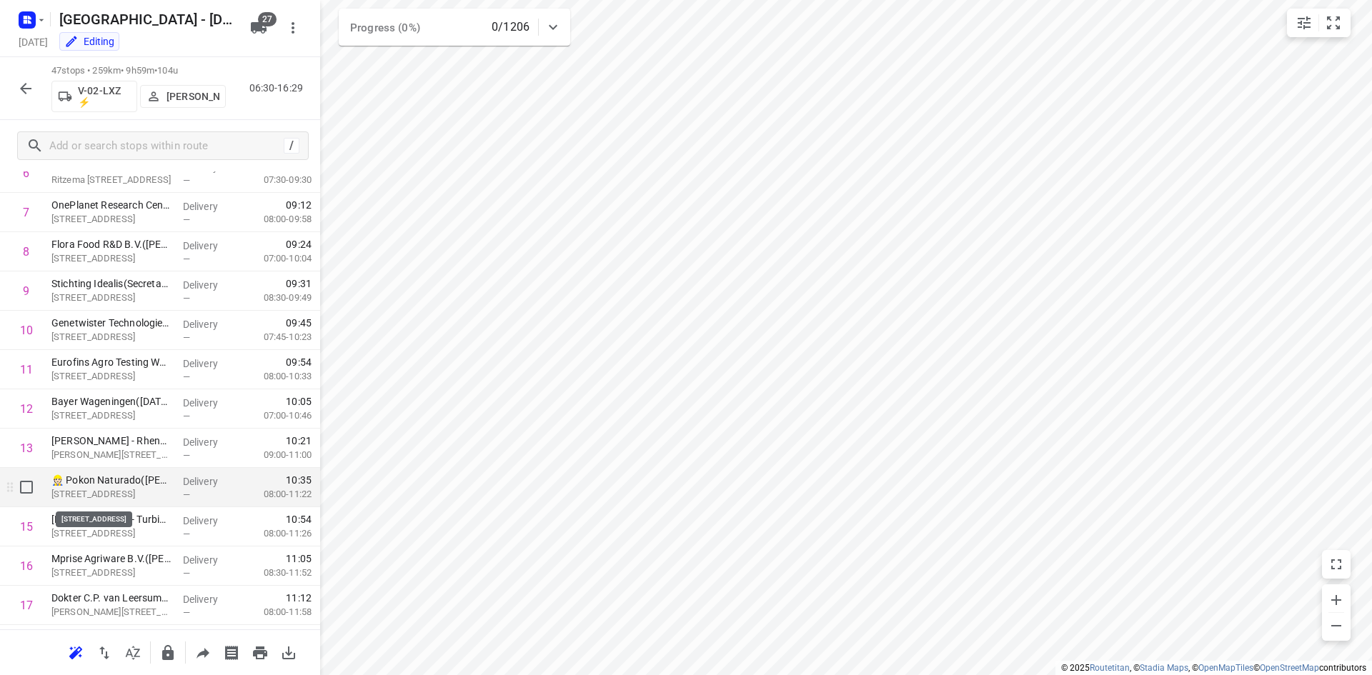
click at [120, 493] on p "[STREET_ADDRESS]" at bounding box center [111, 494] width 120 height 14
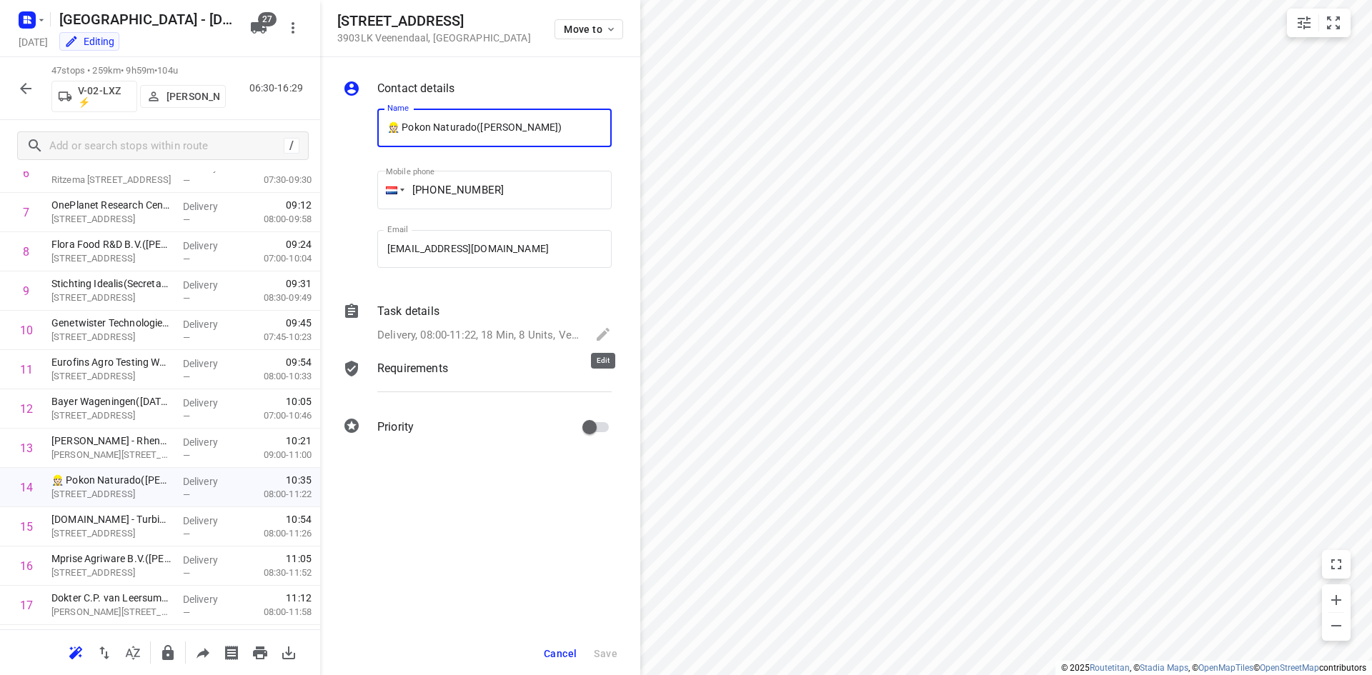
click at [597, 337] on icon at bounding box center [602, 334] width 17 height 17
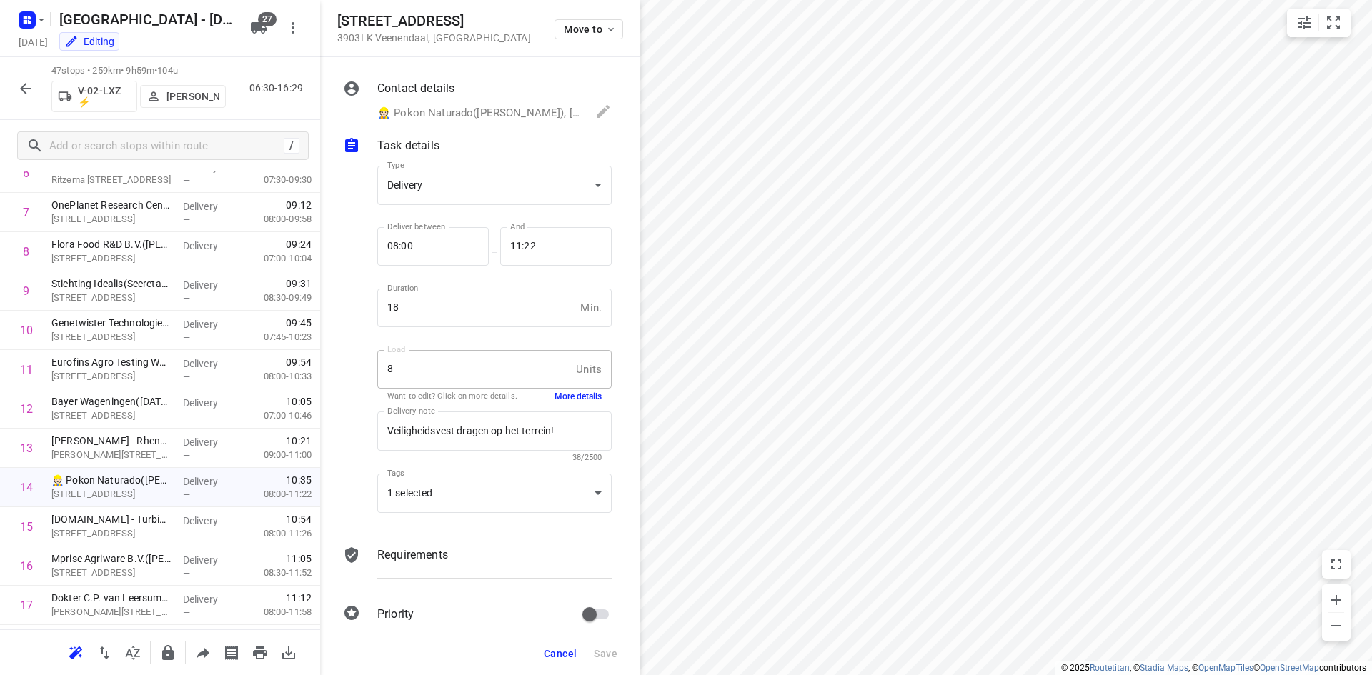
click at [568, 395] on button "More details" at bounding box center [577, 397] width 47 height 12
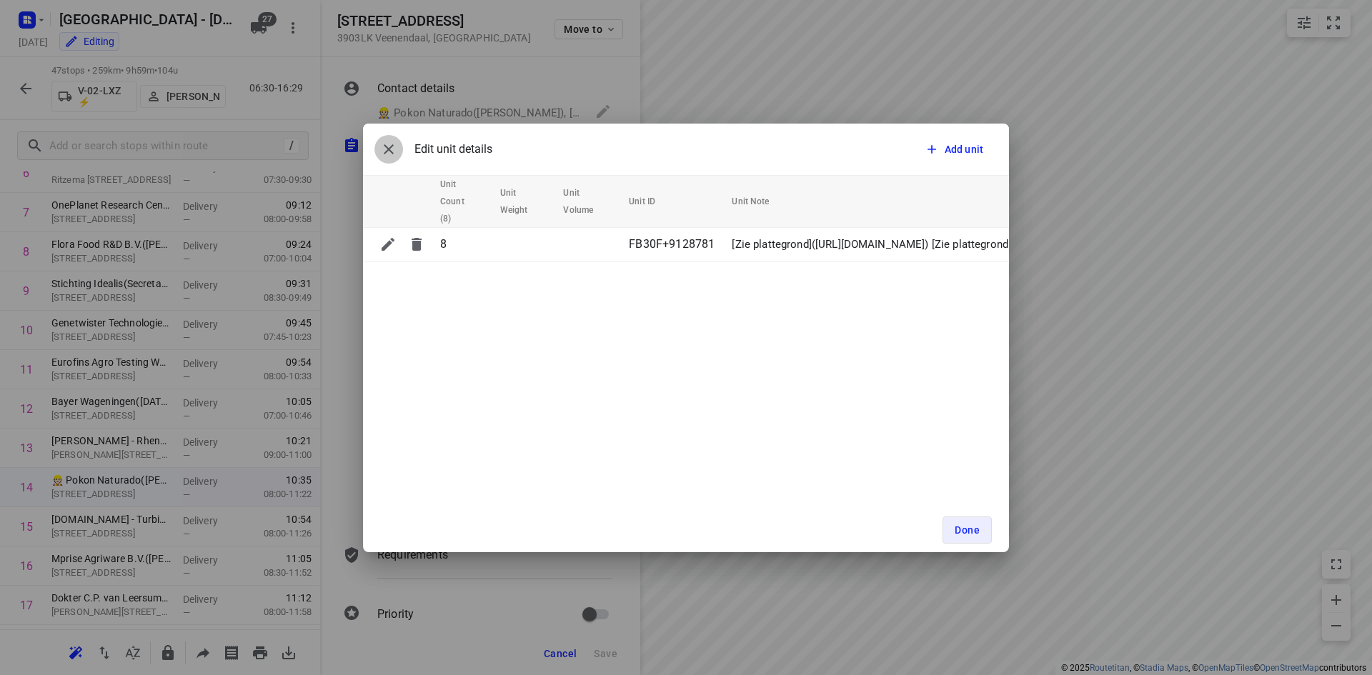
click at [383, 144] on icon "button" at bounding box center [388, 149] width 17 height 17
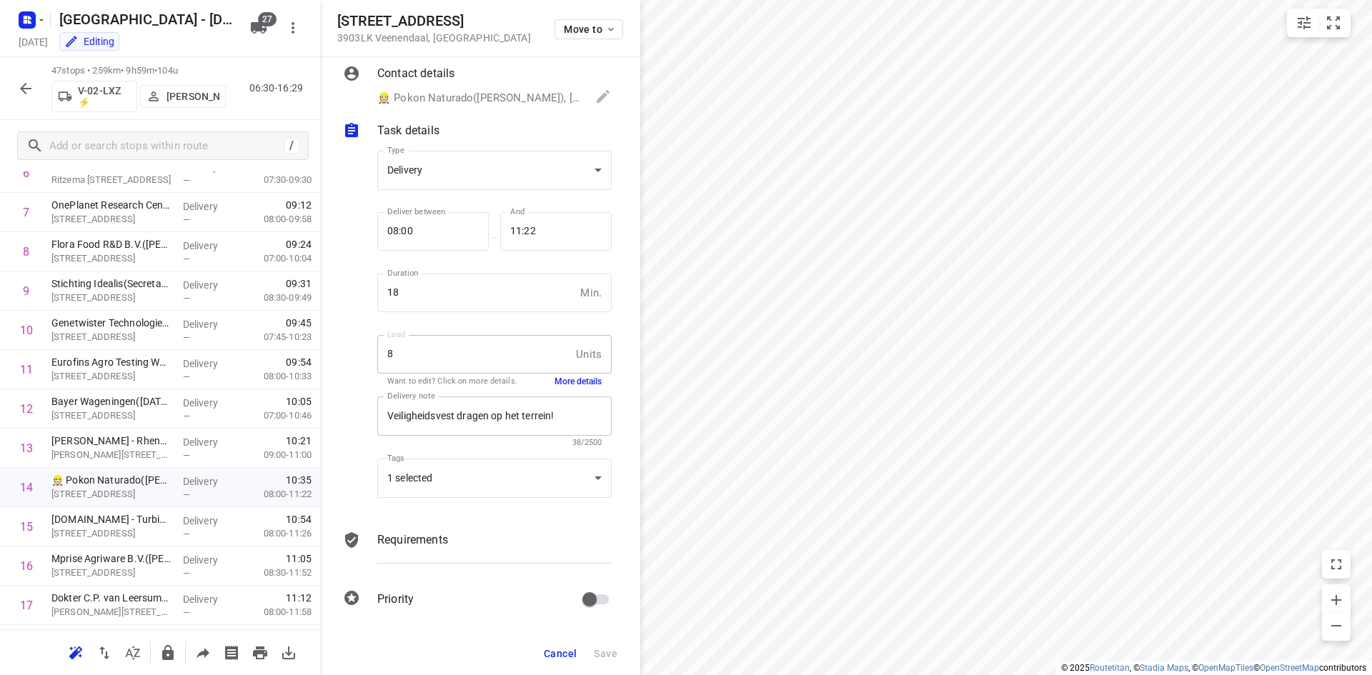
scroll to position [19, 0]
click at [572, 654] on span "Cancel" at bounding box center [560, 653] width 33 height 11
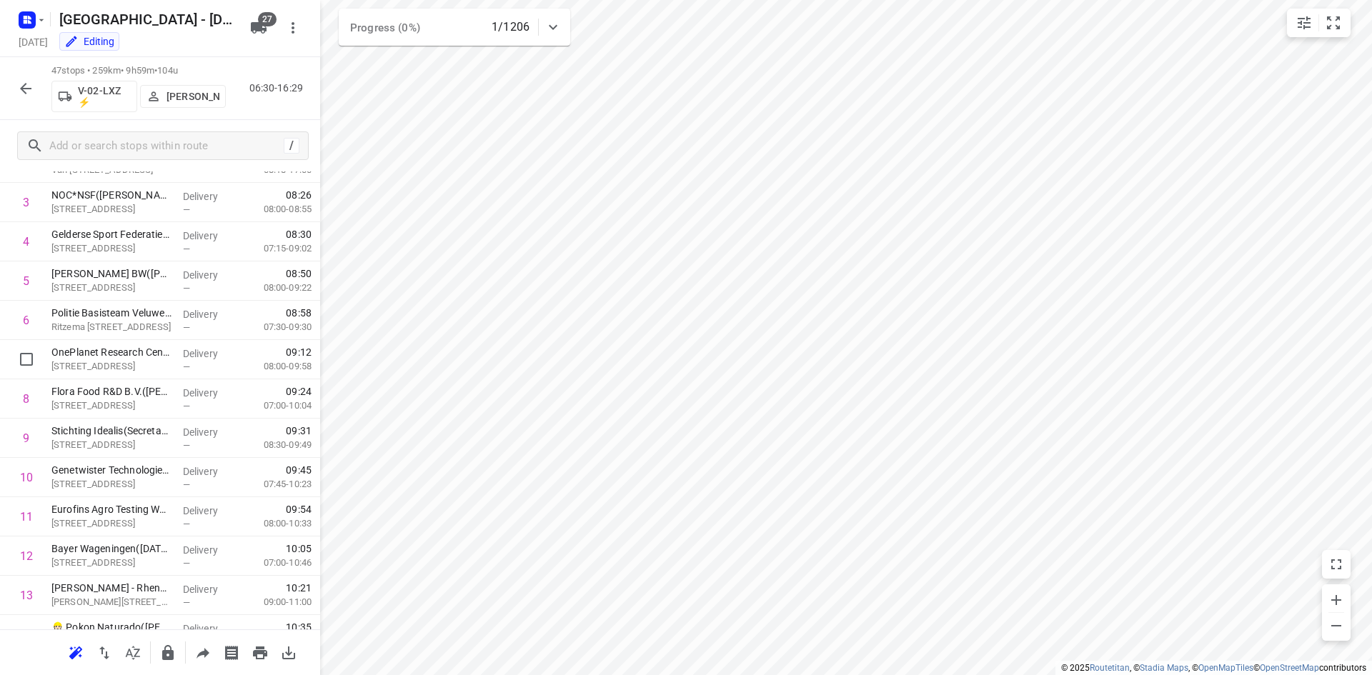
scroll to position [500, 0]
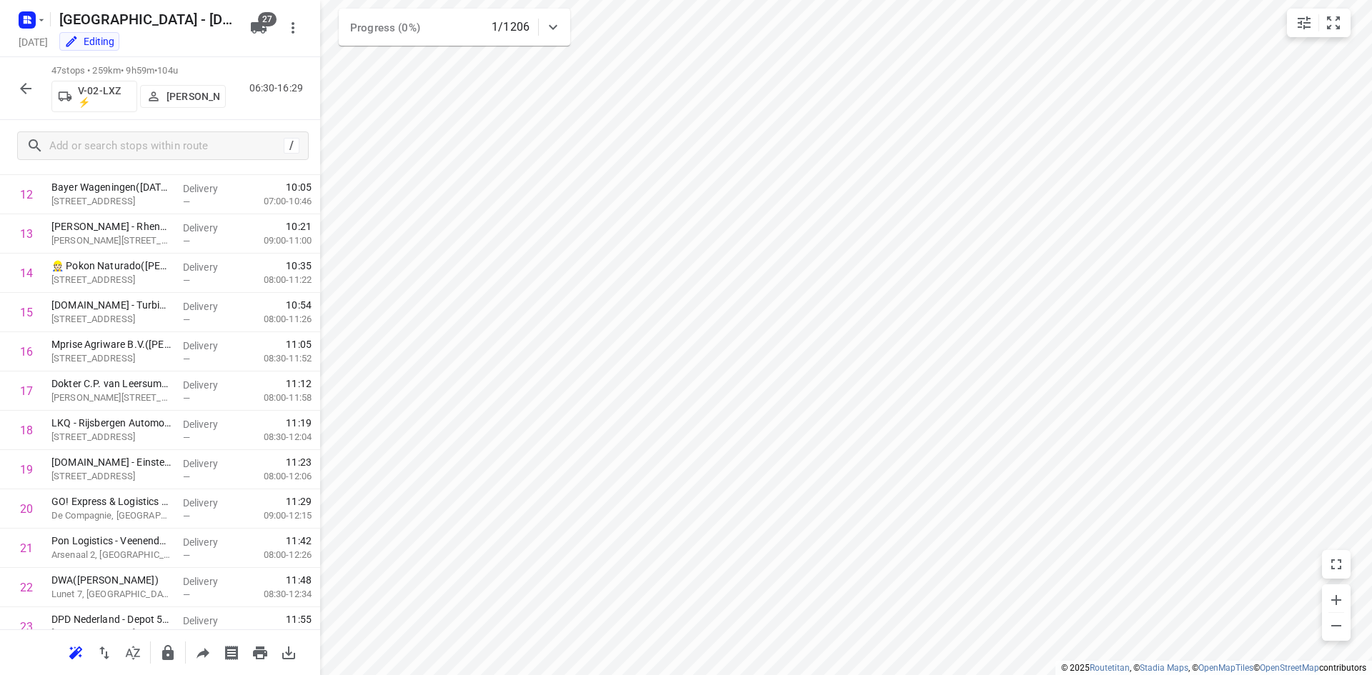
click at [18, 103] on div "47 stops • 259km • 9h59m • 104u V-02-LXZ ⚡ [PERSON_NAME] 06:30-16:29" at bounding box center [160, 88] width 320 height 63
click at [18, 97] on button "button" at bounding box center [25, 88] width 29 height 29
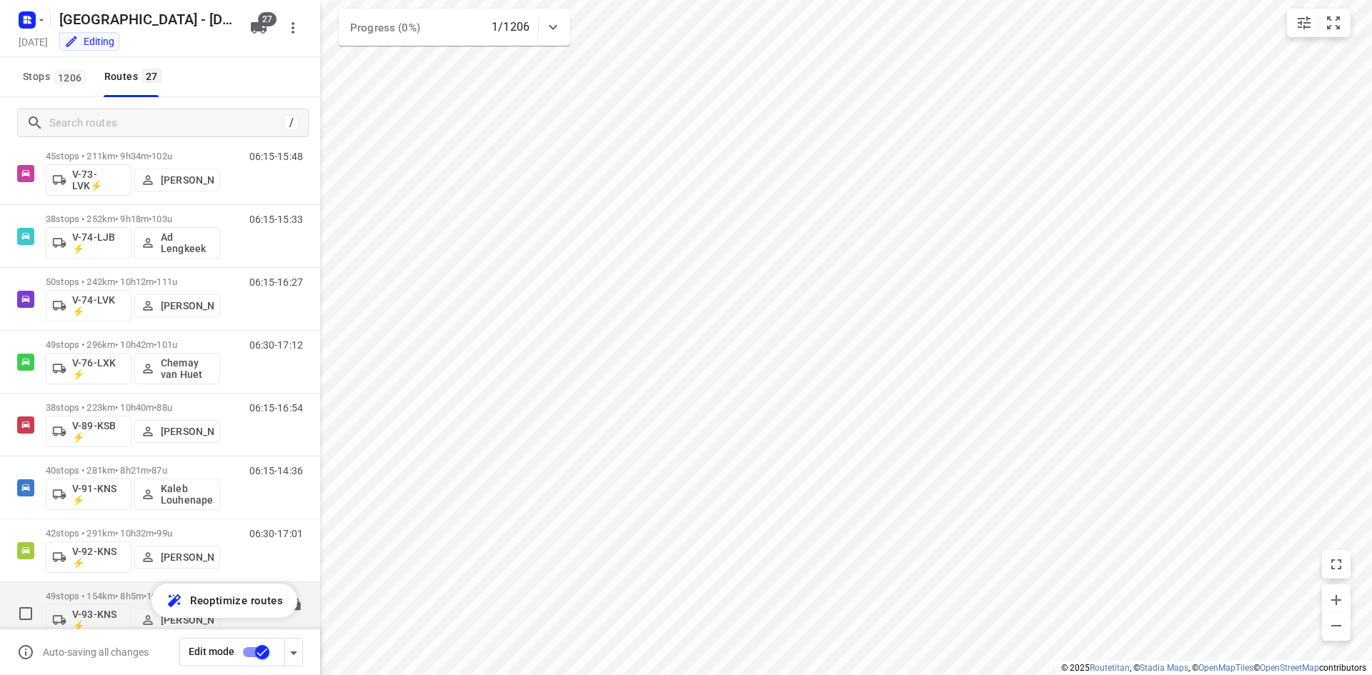
scroll to position [1120, 0]
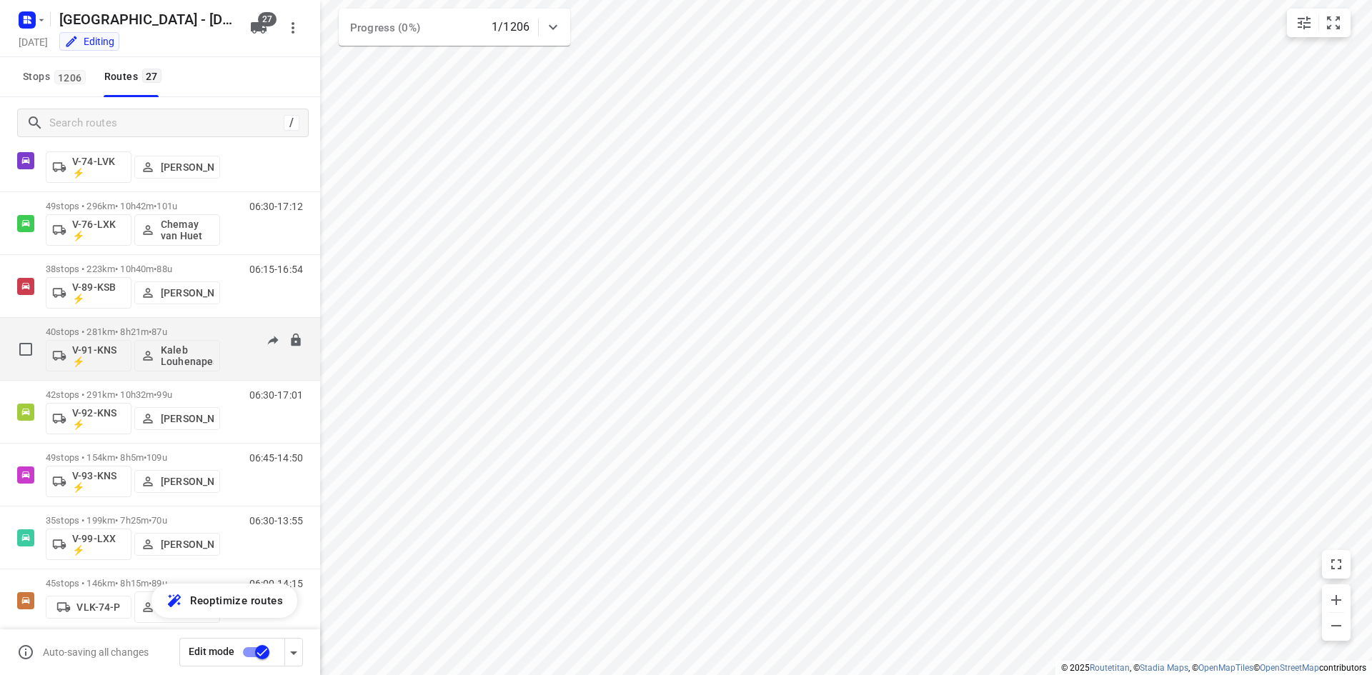
click at [151, 331] on span "•" at bounding box center [150, 332] width 3 height 11
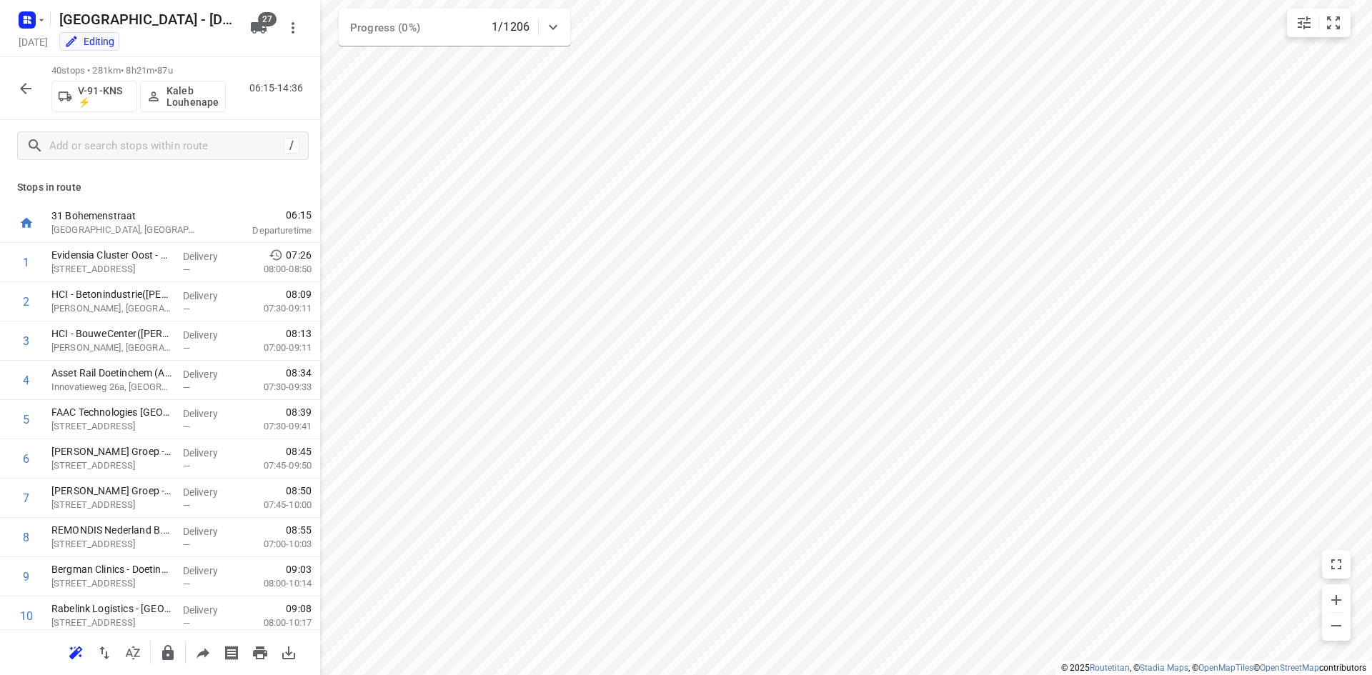
click at [15, 86] on button "button" at bounding box center [25, 88] width 29 height 29
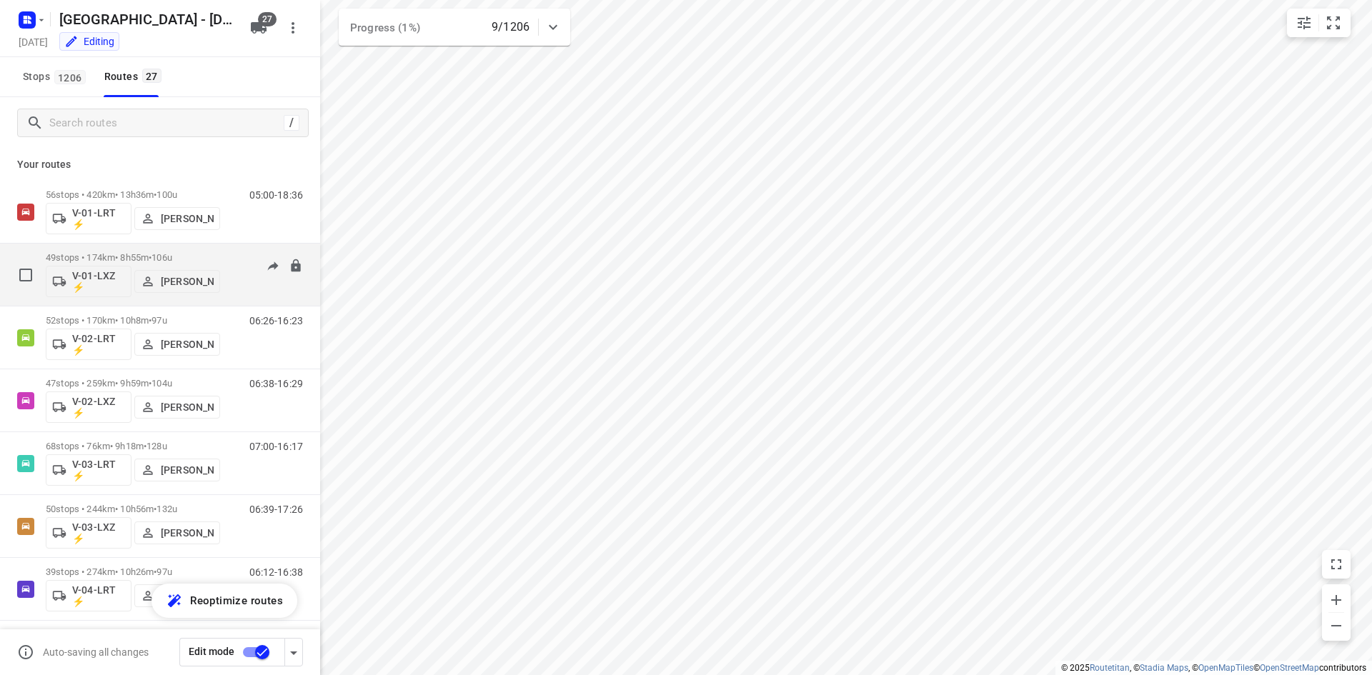
click at [236, 292] on div "06:45-15:40" at bounding box center [266, 278] width 71 height 52
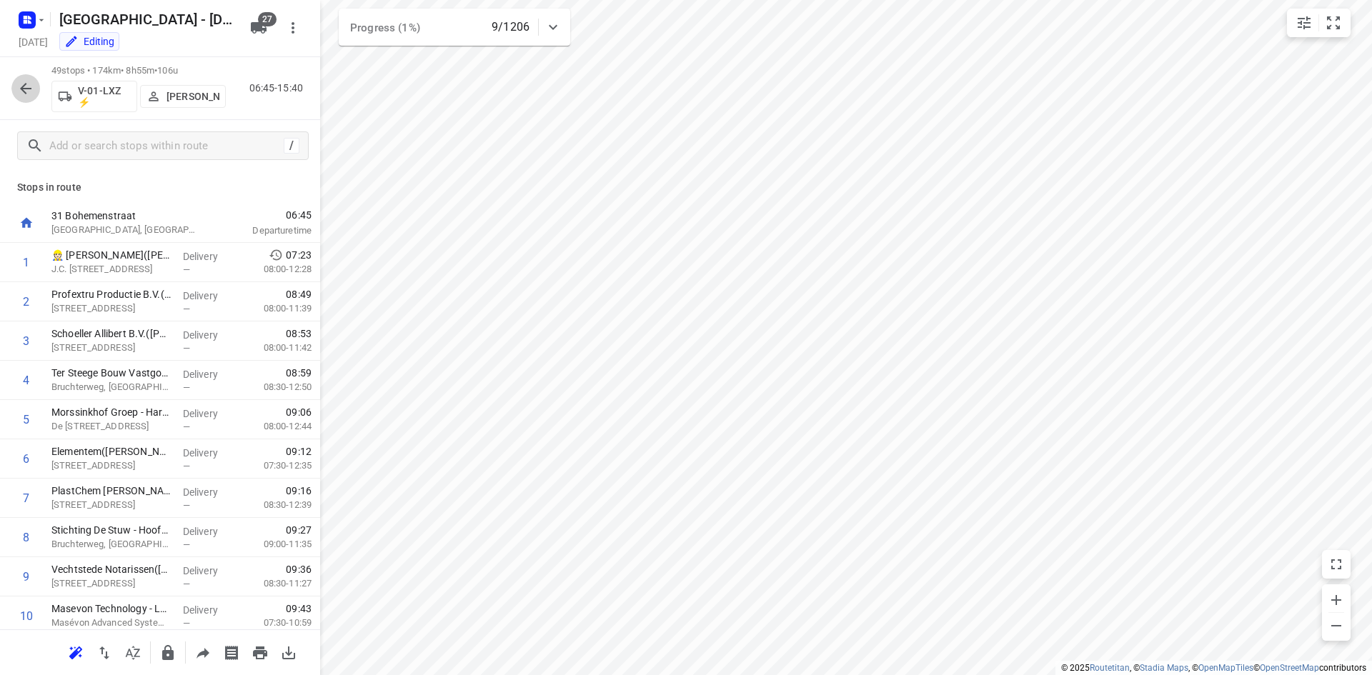
click at [20, 84] on icon "button" at bounding box center [25, 88] width 17 height 17
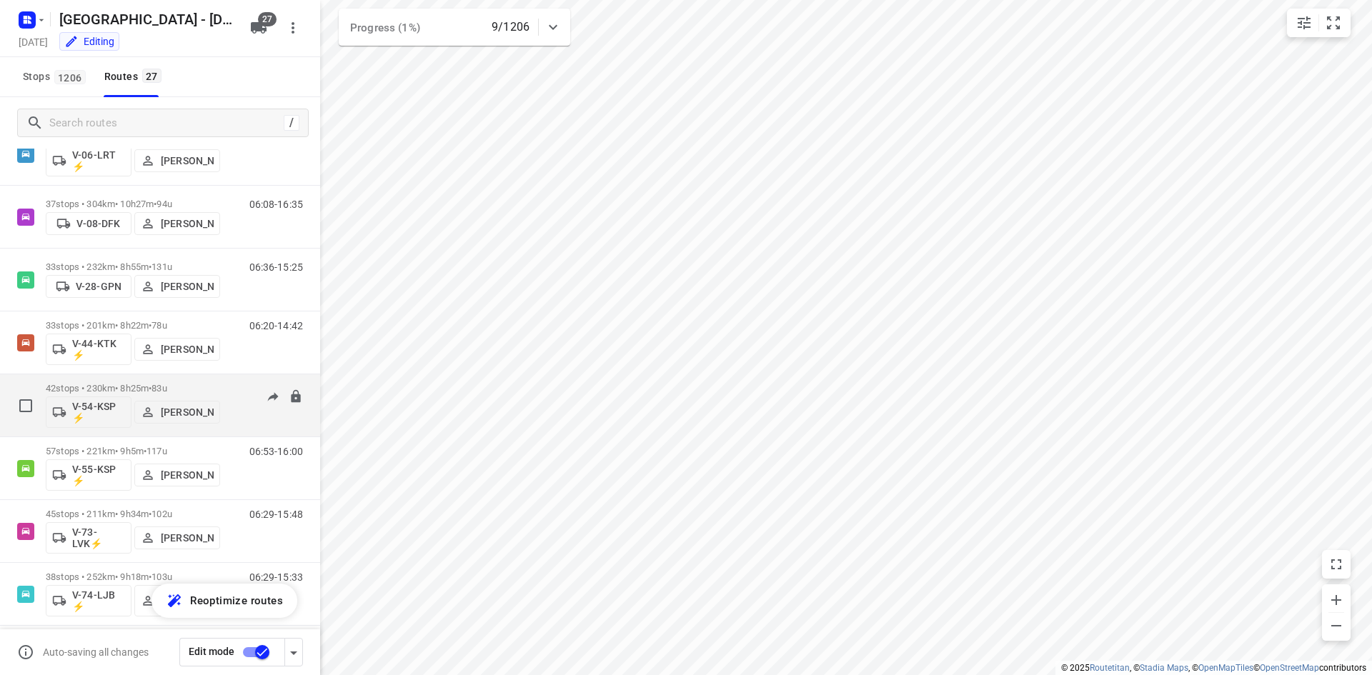
scroll to position [643, 0]
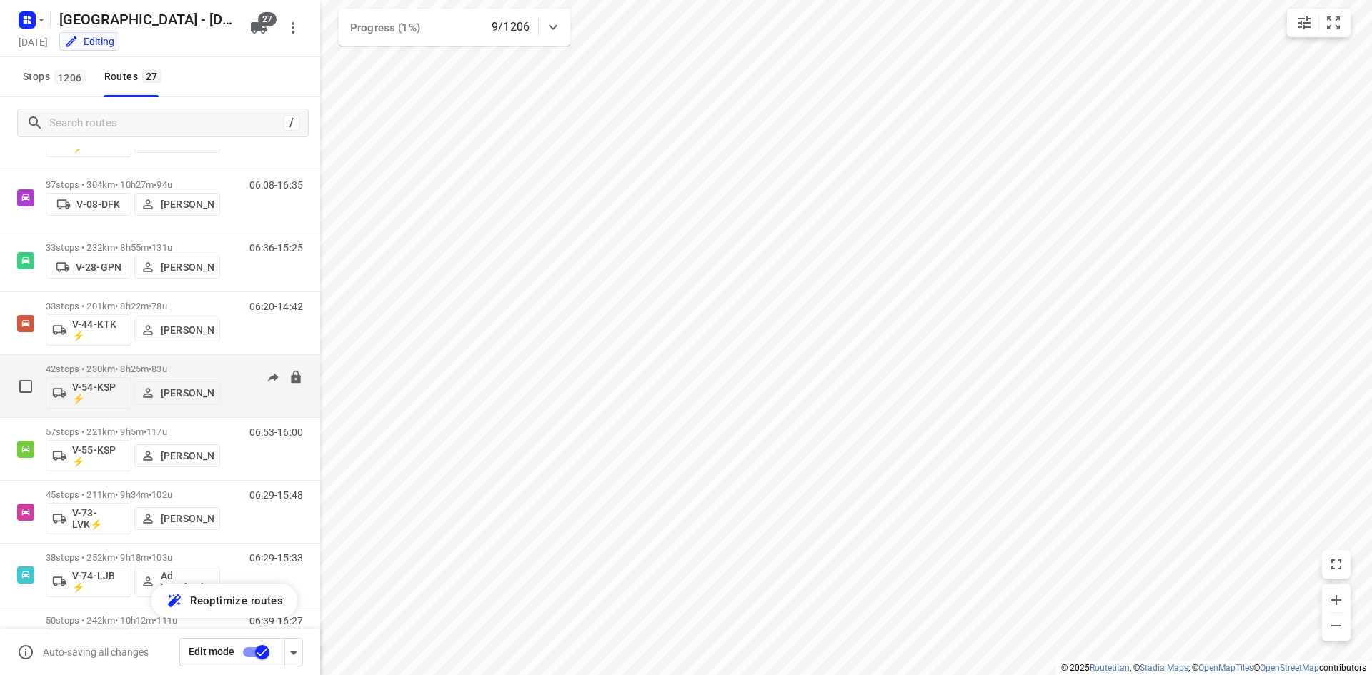
click at [231, 407] on div "06:29-14:55" at bounding box center [266, 390] width 71 height 52
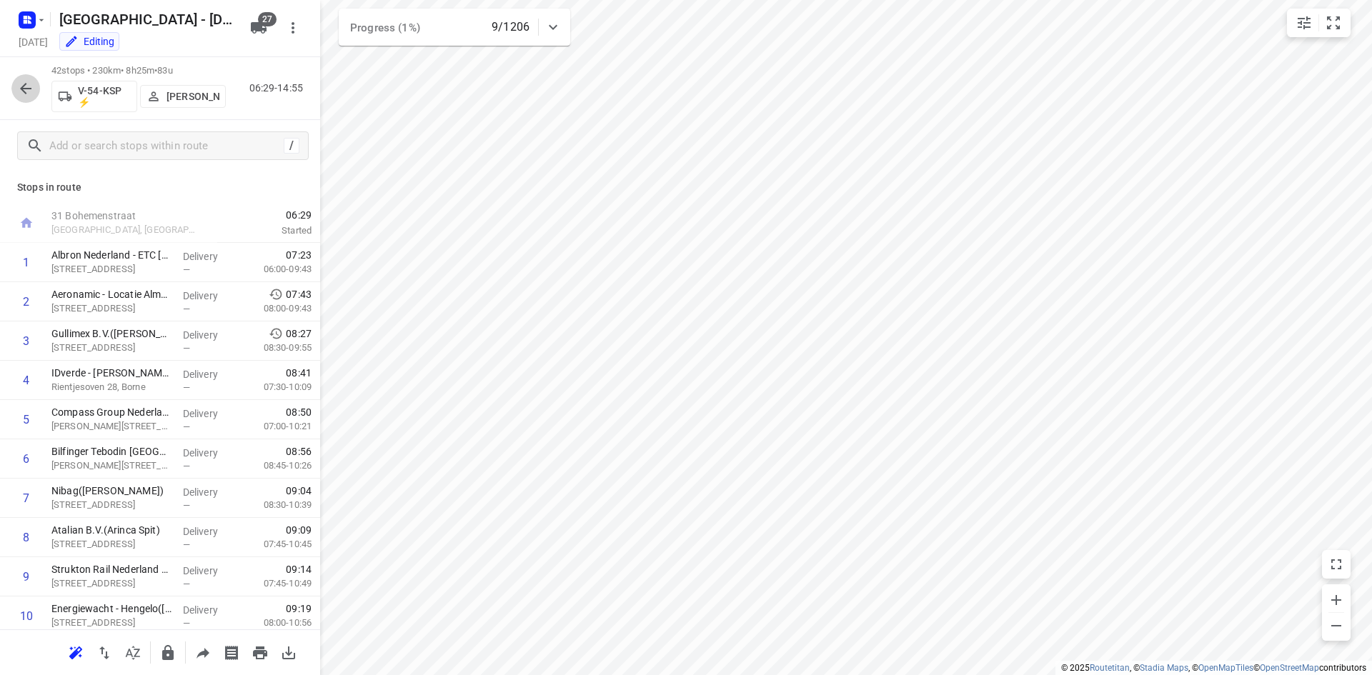
click at [21, 91] on icon "button" at bounding box center [25, 88] width 17 height 17
